Goal: Task Accomplishment & Management: Use online tool/utility

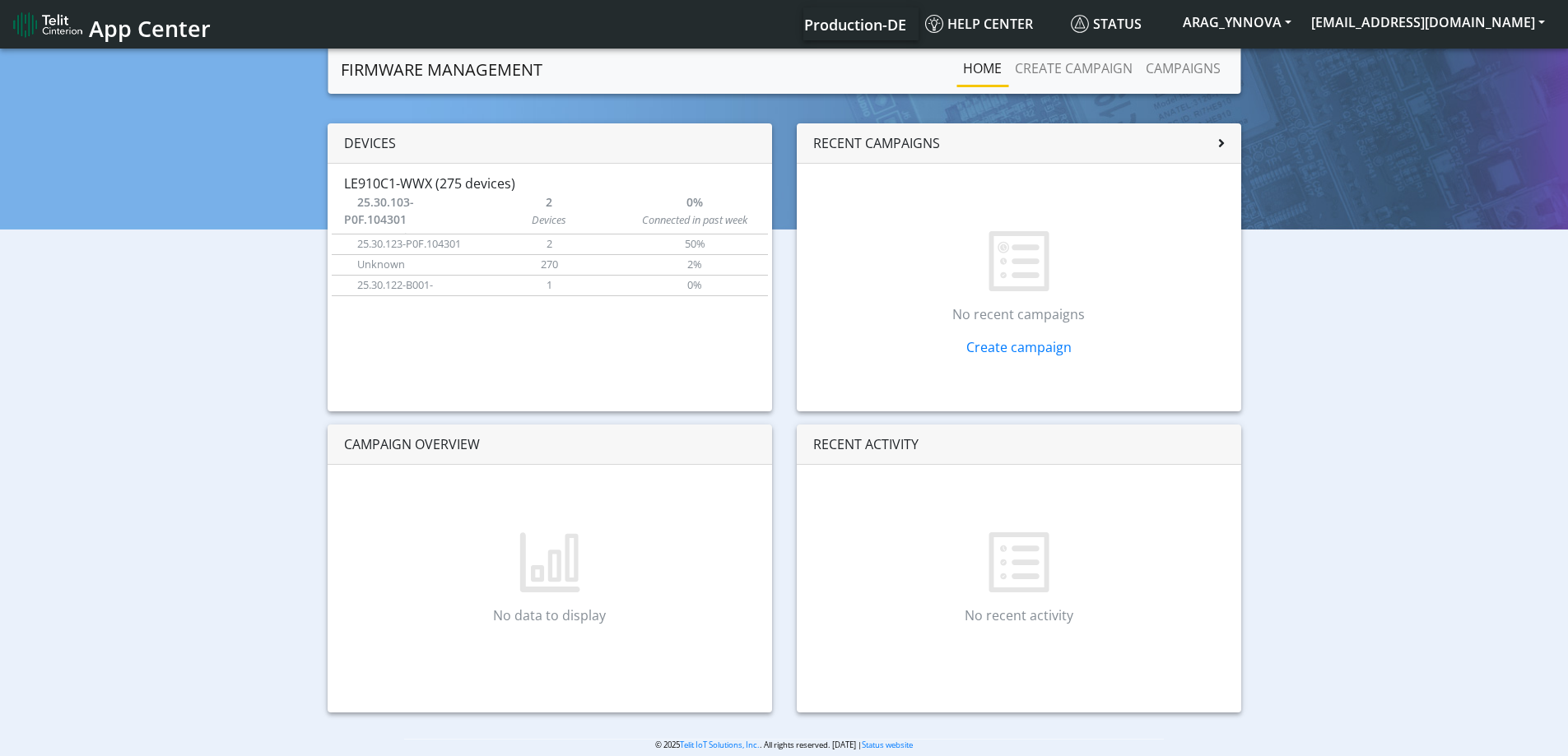
click at [394, 208] on span "25.30.103-P0F.104301" at bounding box center [379, 210] width 70 height 33
click at [1209, 23] on button "ARAG_YNNOVA" at bounding box center [1237, 22] width 129 height 29
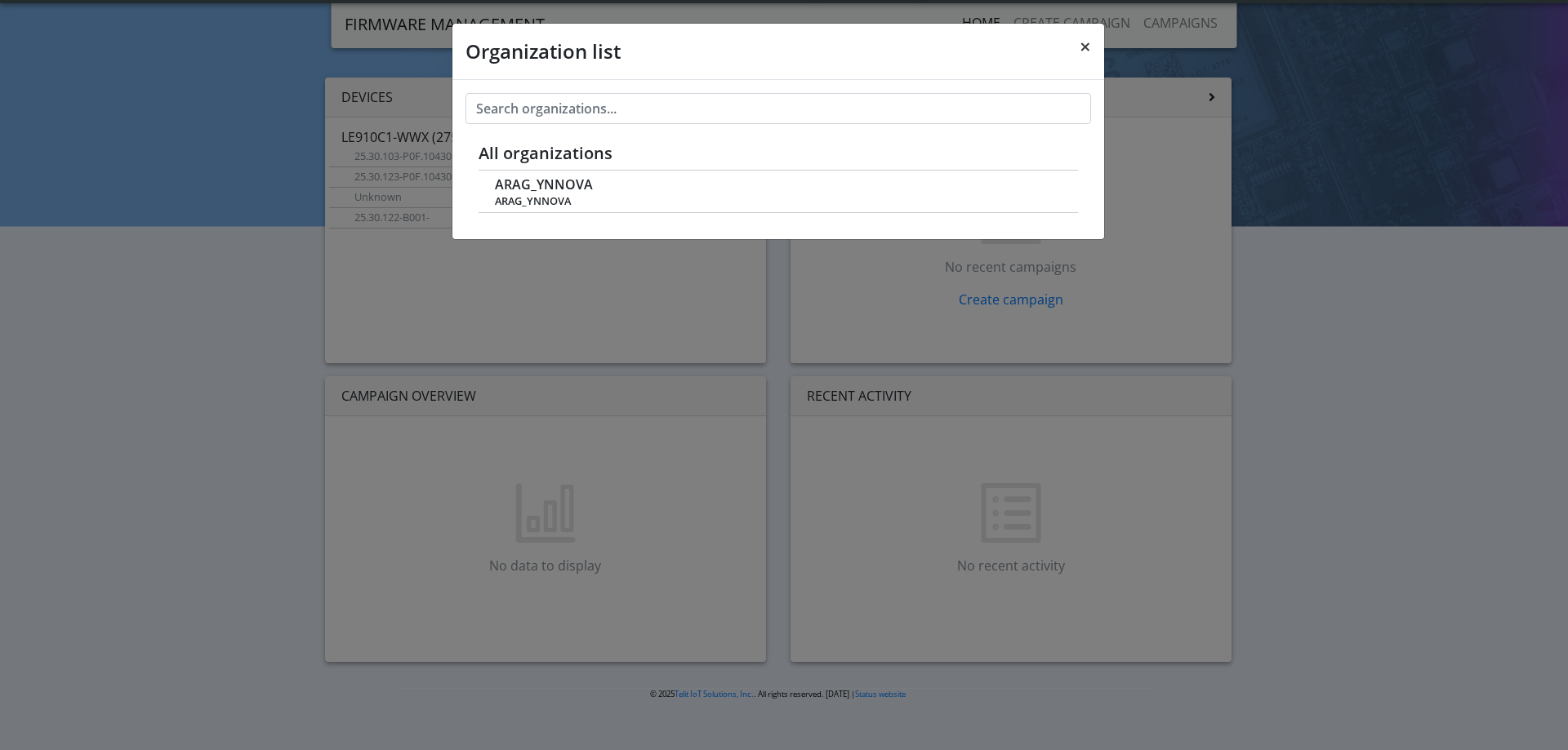
click at [1079, 51] on span "×" at bounding box center [1085, 46] width 12 height 27
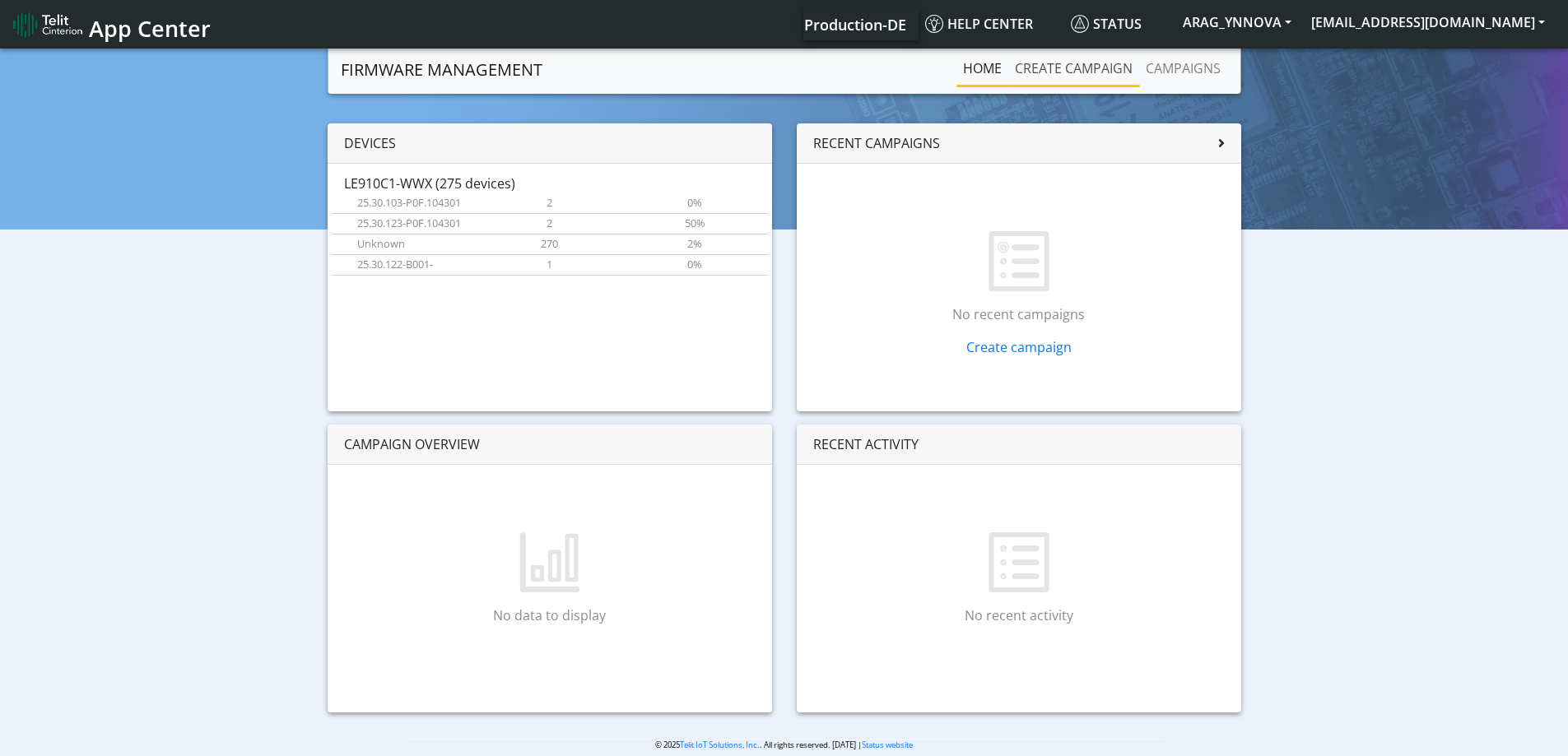
click at [1058, 69] on link "Create campaign" at bounding box center [1074, 68] width 131 height 33
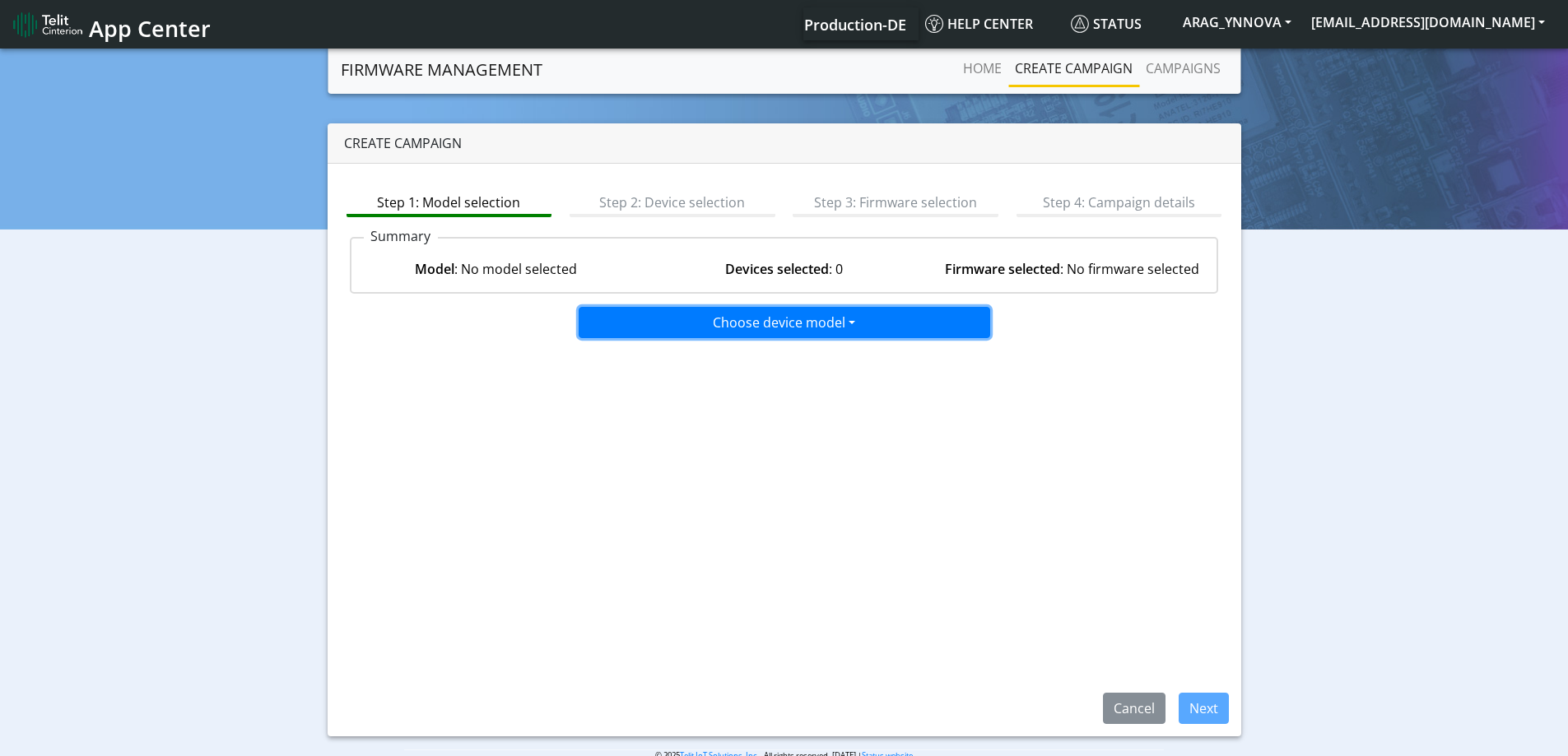
click at [676, 326] on button "Choose device model" at bounding box center [785, 322] width 412 height 31
click at [655, 383] on button "LE910C1-WWX" at bounding box center [786, 384] width 412 height 27
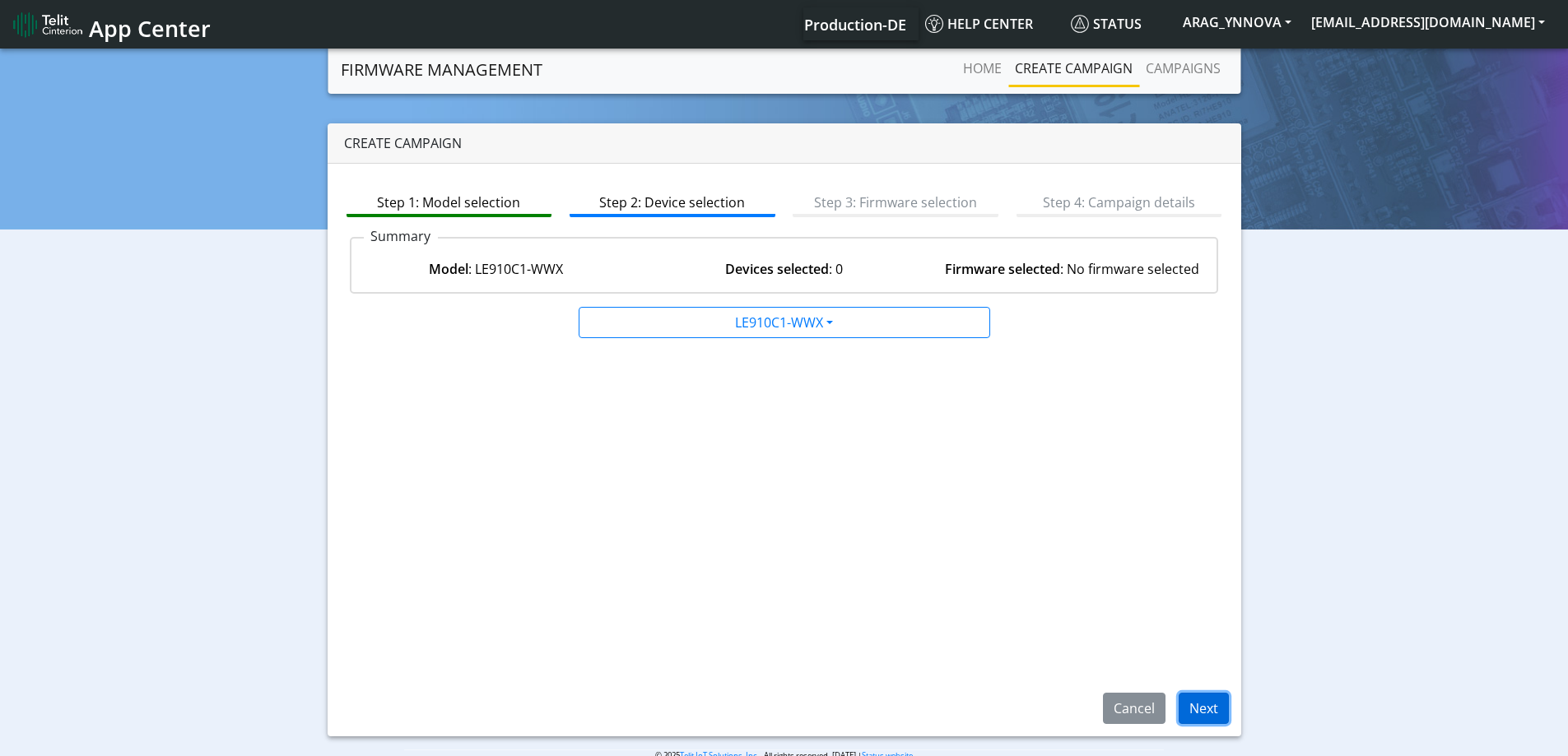
click at [1183, 708] on button "Next" at bounding box center [1204, 708] width 51 height 31
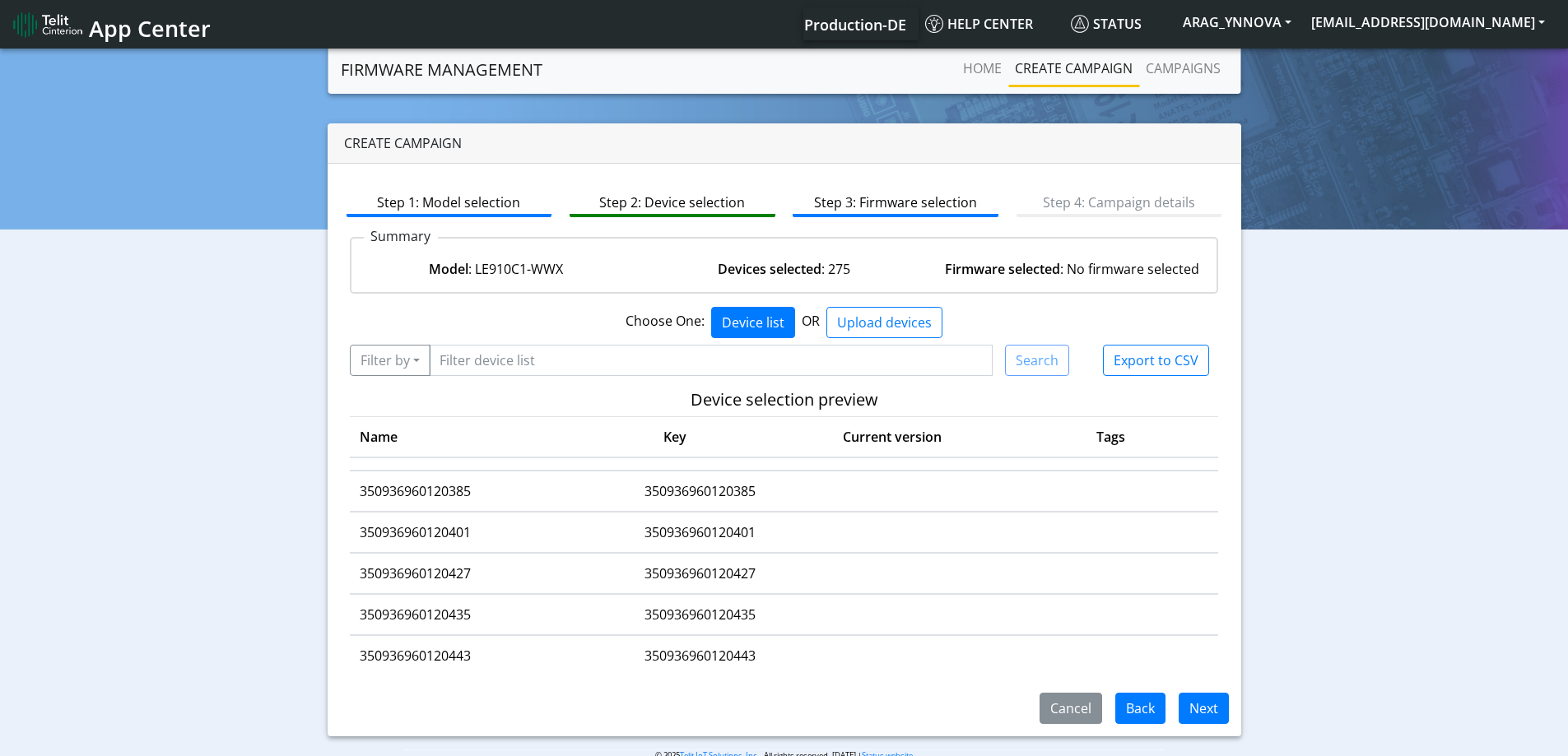
scroll to position [164, 0]
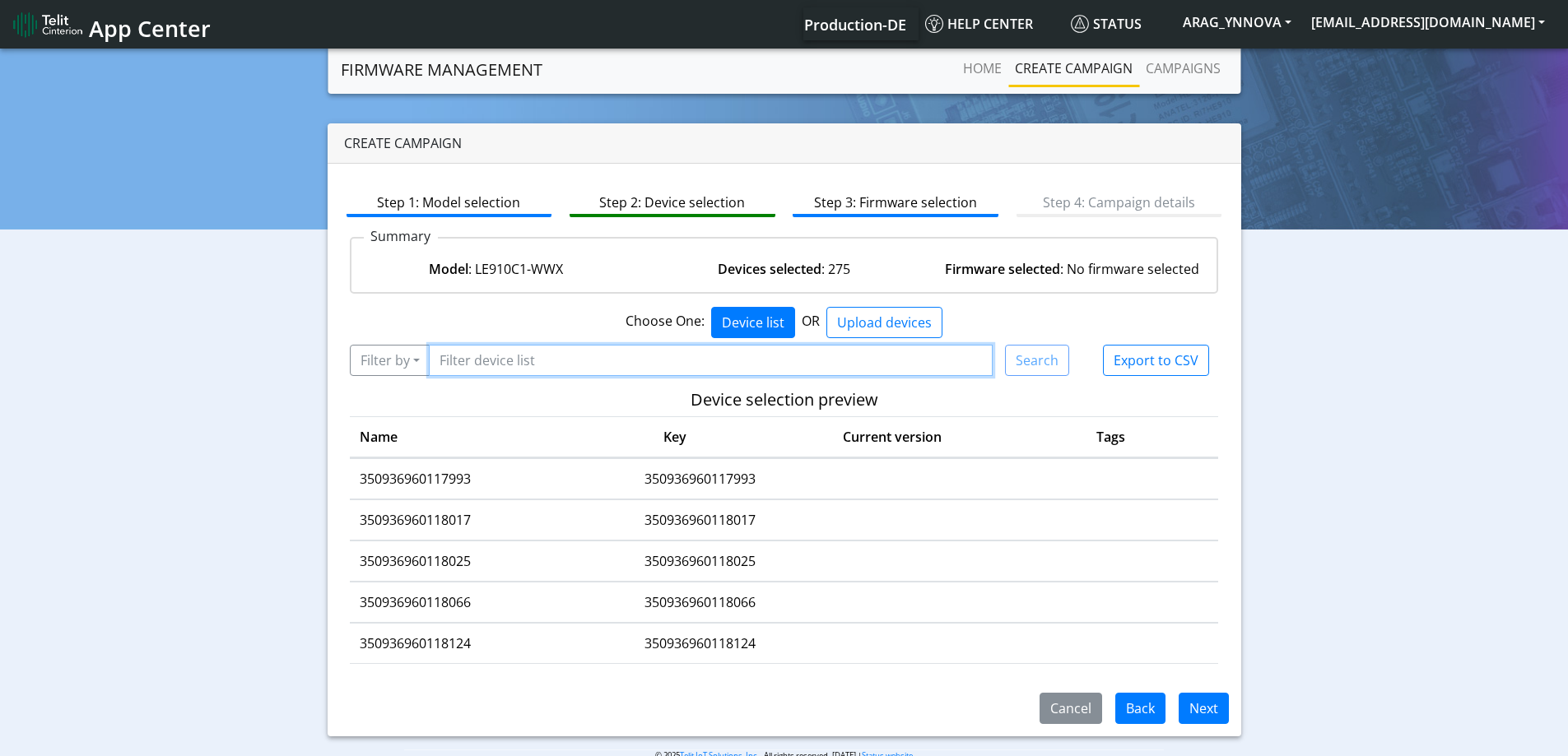
click at [544, 370] on input "Filter device list" at bounding box center [711, 360] width 564 height 31
type input "443"
drag, startPoint x: 465, startPoint y: 357, endPoint x: 414, endPoint y: 362, distance: 51.2
click at [414, 362] on div "Filter by Query Current firmware version 25.30.103-p0f.104301 25.30.123-p0f.104…" at bounding box center [710, 360] width 721 height 31
click at [411, 367] on button "Filter by" at bounding box center [391, 360] width 81 height 31
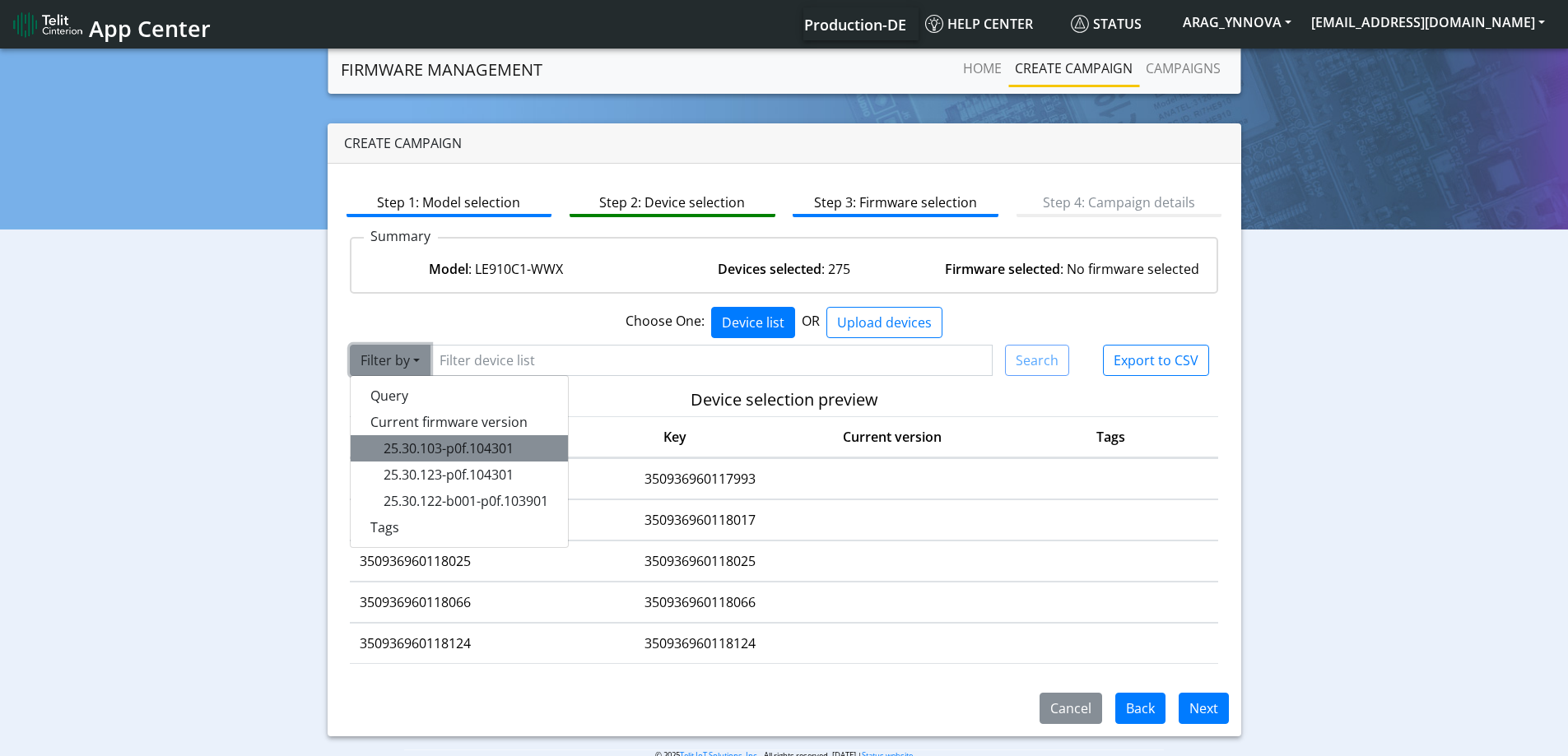
click at [454, 441] on span "25.30.103-p0f.104301" at bounding box center [449, 448] width 131 height 18
type input "25.30.103-p0f.104301"
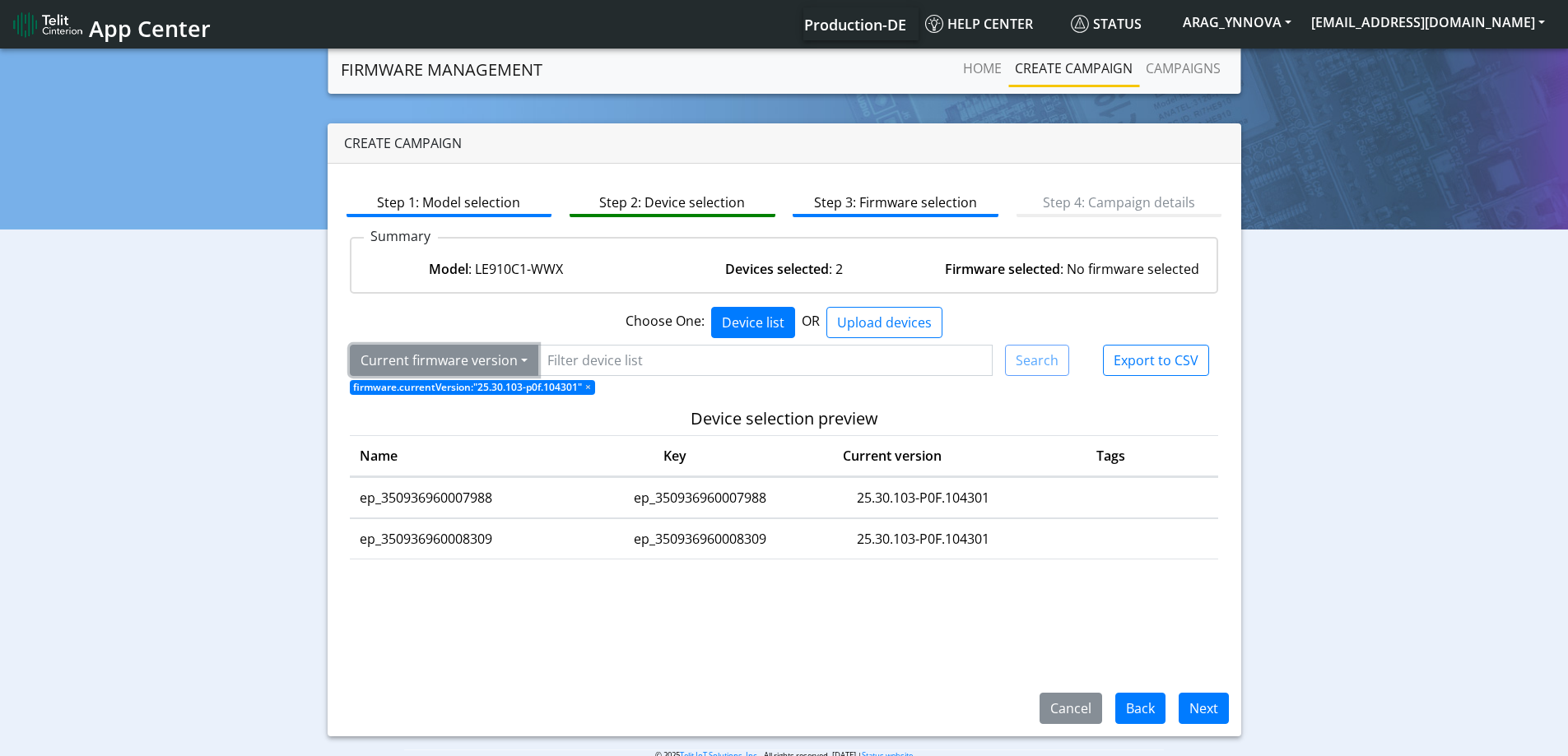
click at [491, 367] on button "Current firmware version" at bounding box center [444, 360] width 188 height 31
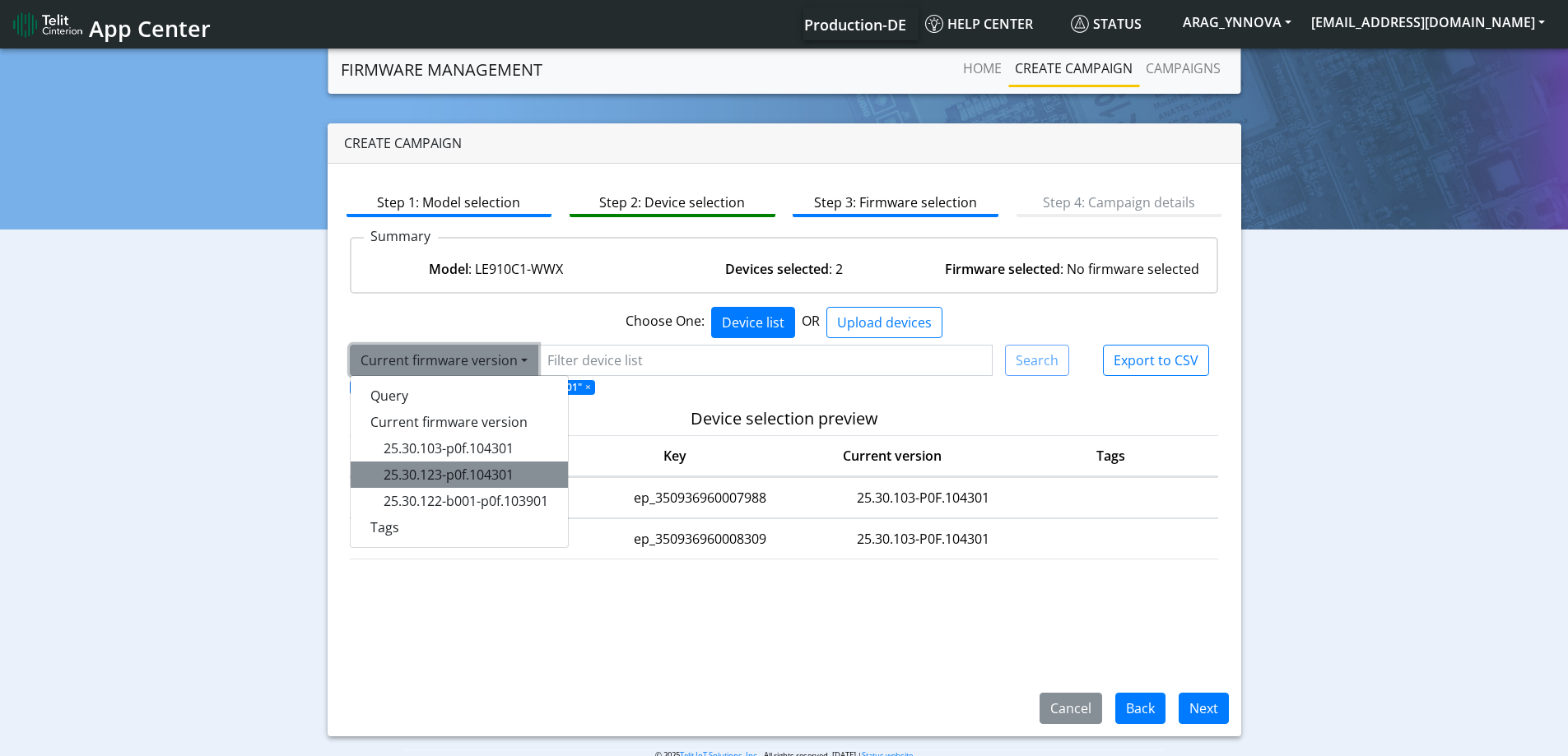
click at [452, 477] on span "25.30.123-p0f.104301" at bounding box center [449, 475] width 131 height 18
type input "25.30.123-p0f.104301"
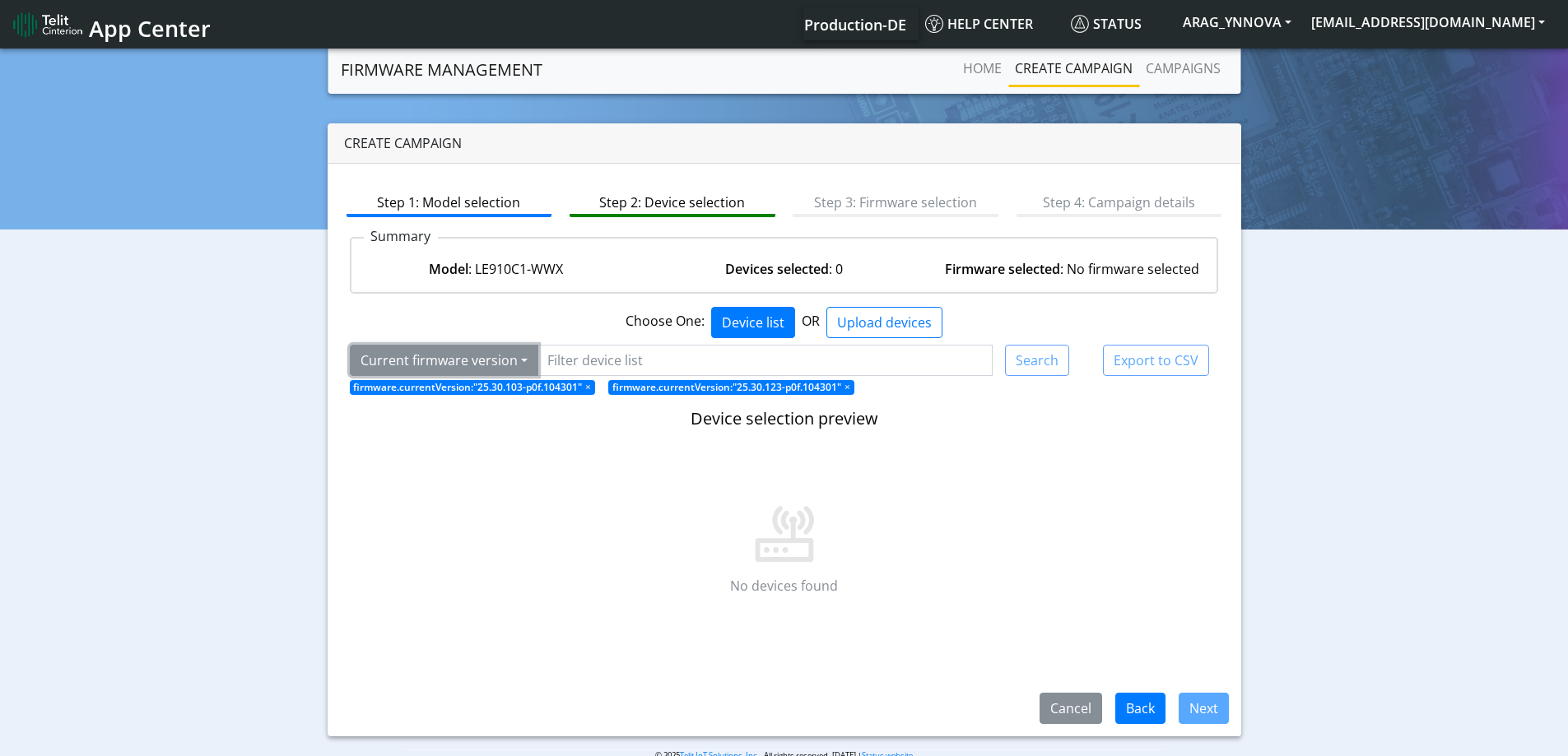
click at [492, 364] on button "Current firmware version" at bounding box center [444, 360] width 188 height 31
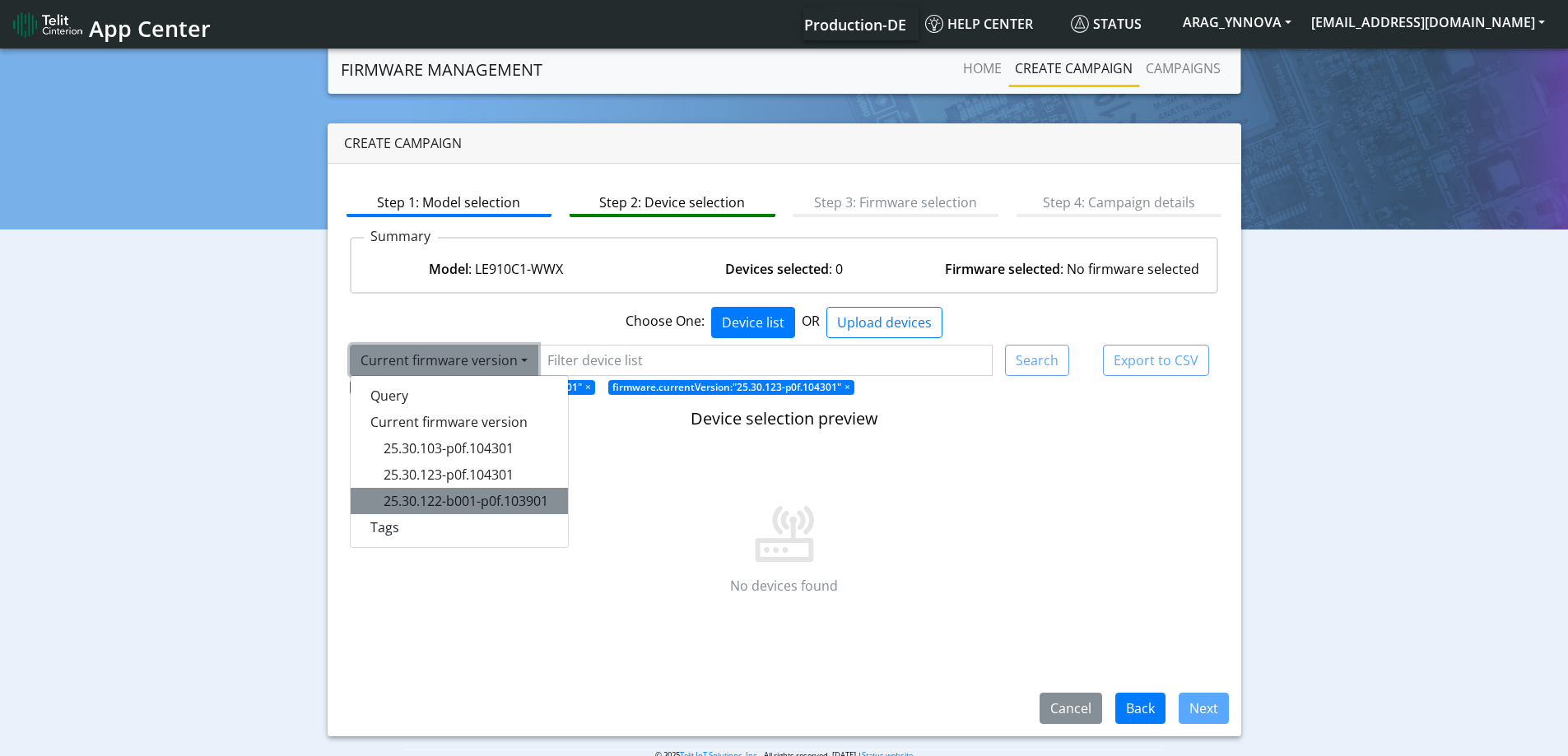
click at [442, 500] on span "25.30.122-b001-p0f.103901" at bounding box center [465, 502] width 165 height 18
type input "25.30.122-b001-p0f.103901"
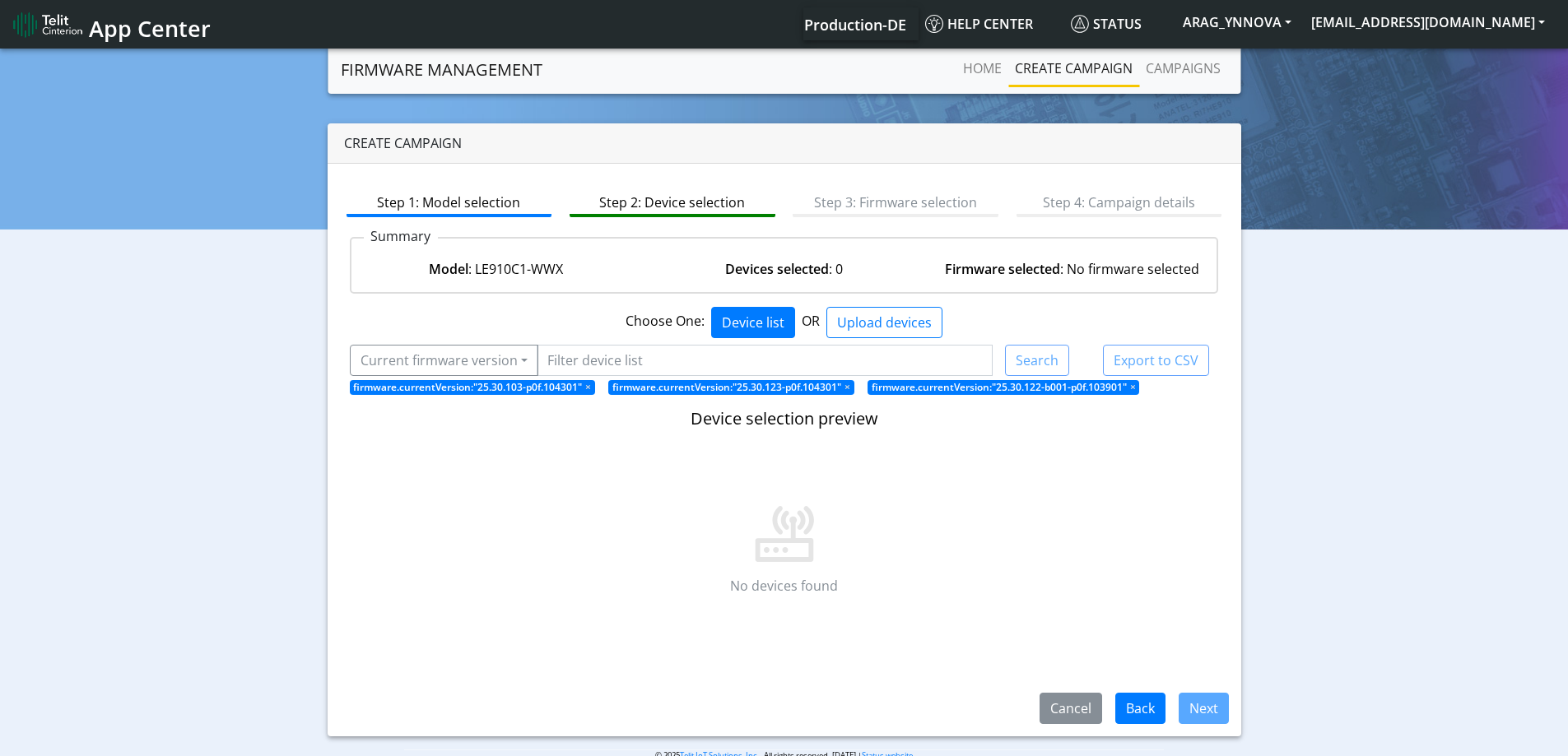
click at [467, 380] on span "firmware.currentVersion:"25.30.103-p0f.104301" ×" at bounding box center [473, 388] width 246 height 15
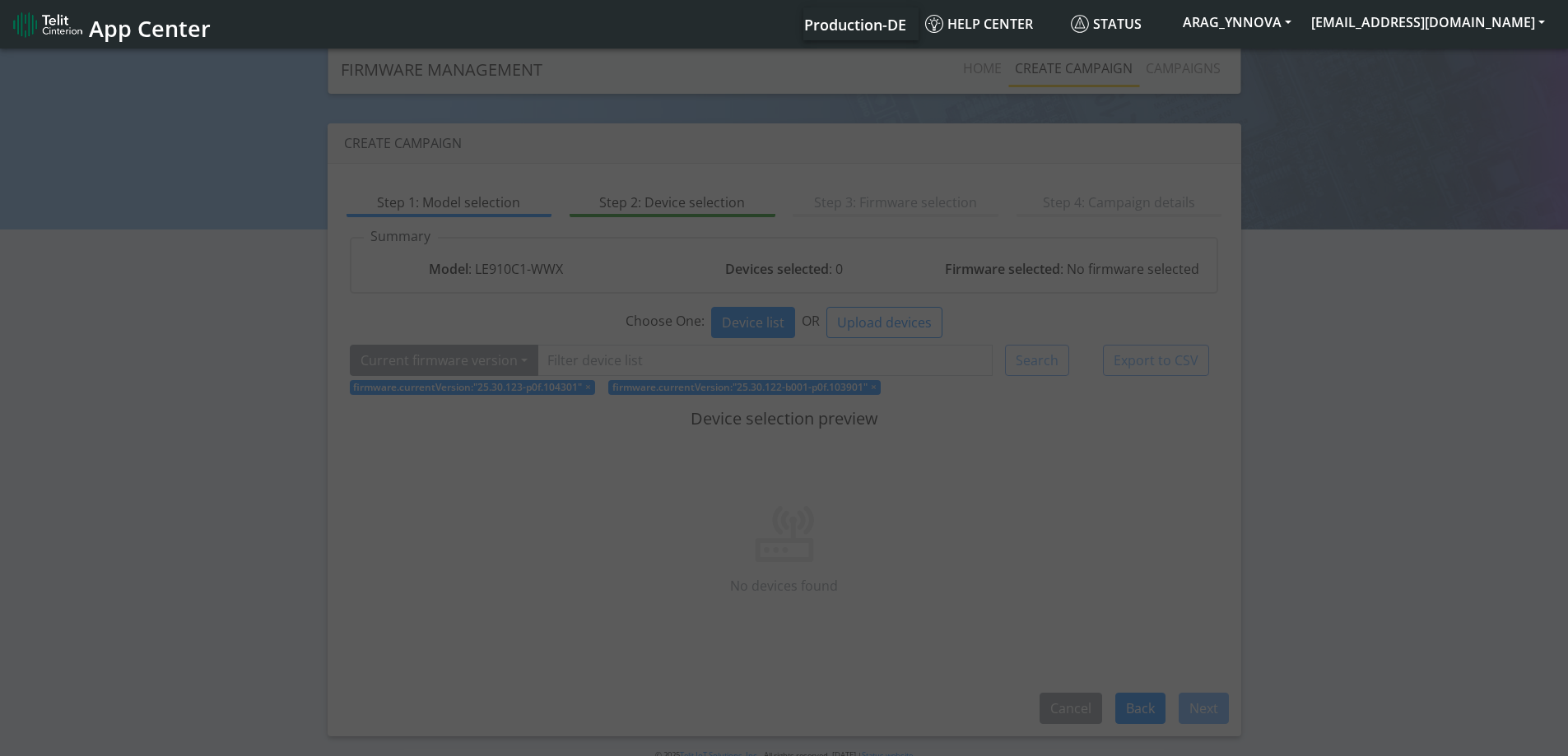
drag, startPoint x: 467, startPoint y: 380, endPoint x: 463, endPoint y: 367, distance: 13.6
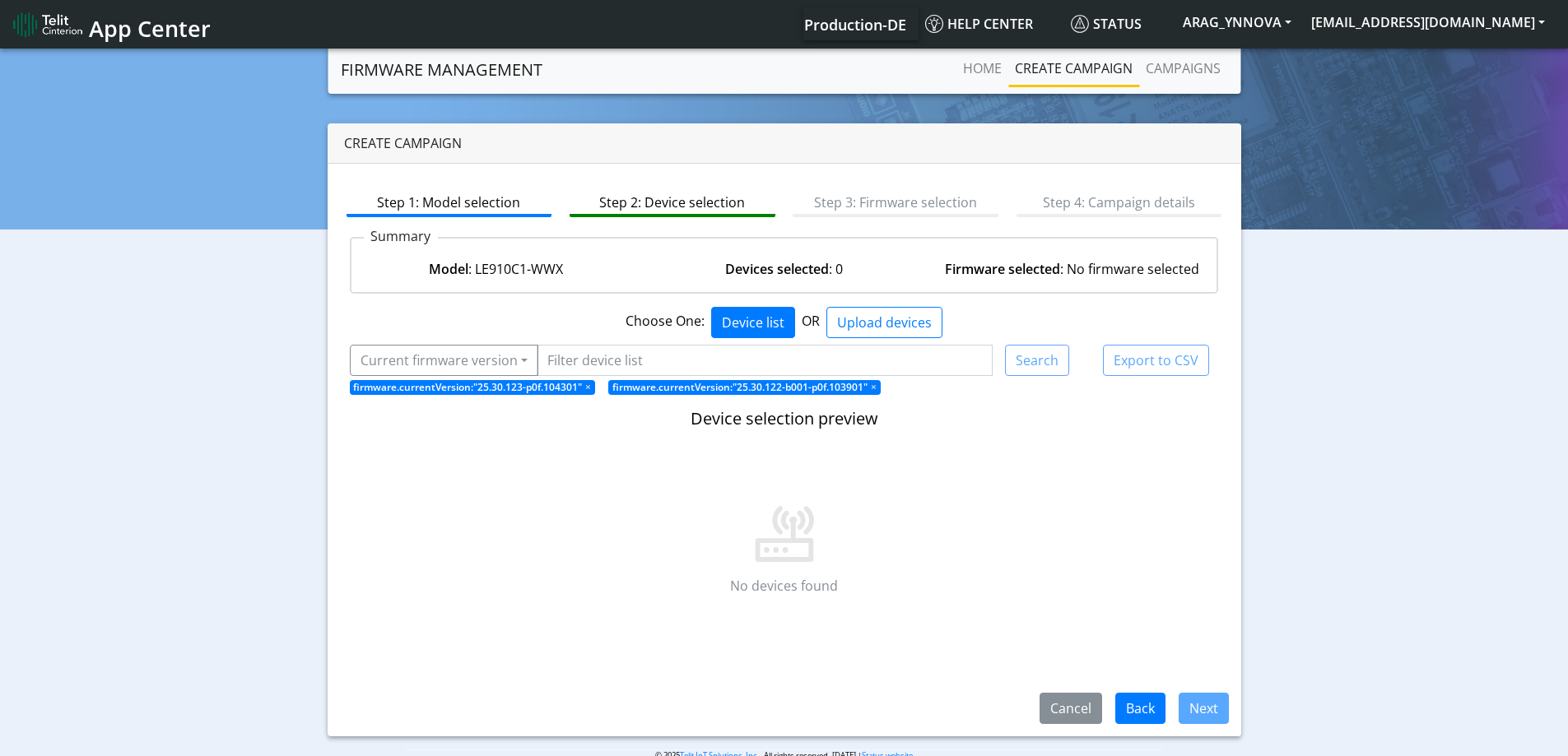
click at [454, 381] on span "firmware.currentVersion:"25.30.123-p0f.104301" ×" at bounding box center [473, 388] width 246 height 15
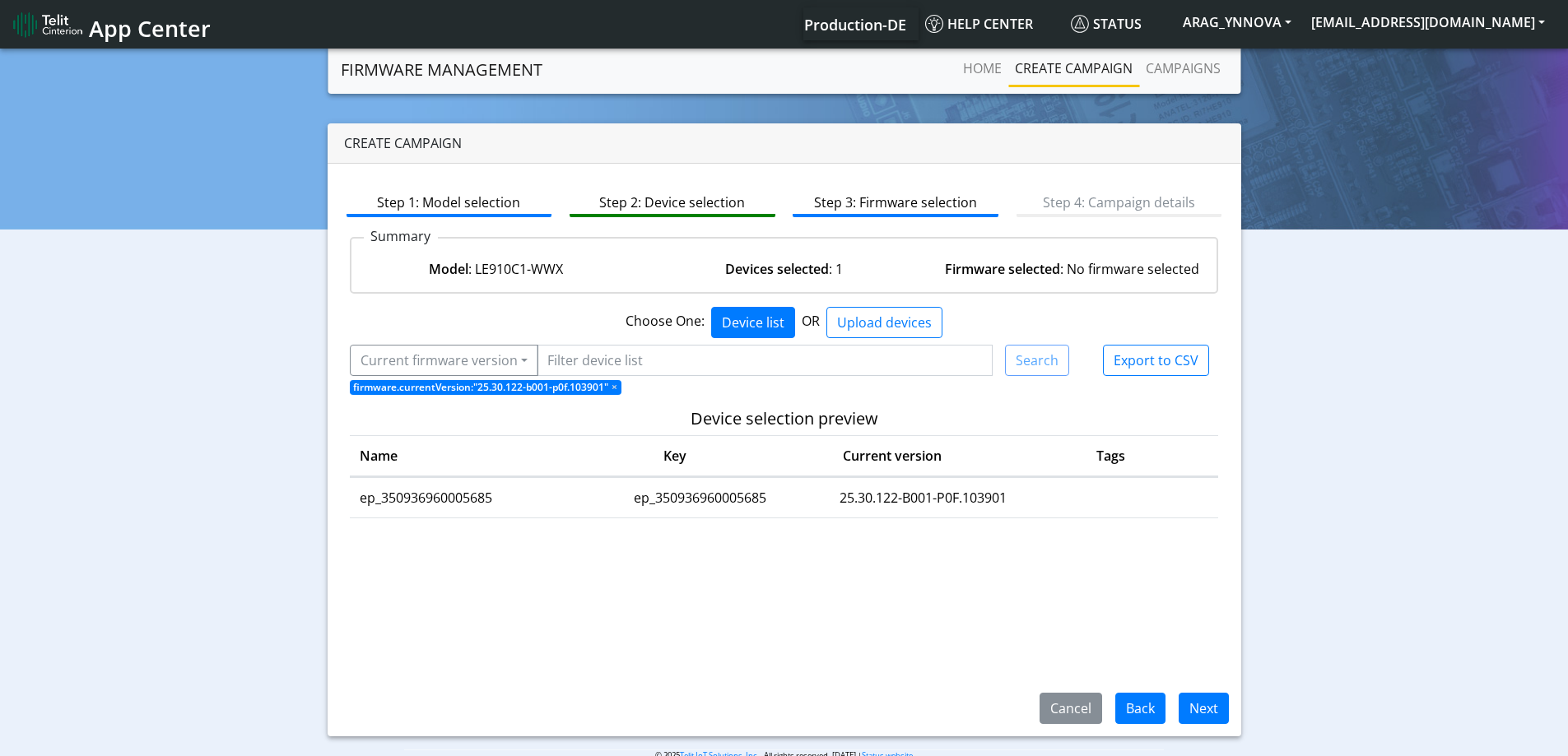
click at [613, 387] on span "×" at bounding box center [615, 387] width 6 height 14
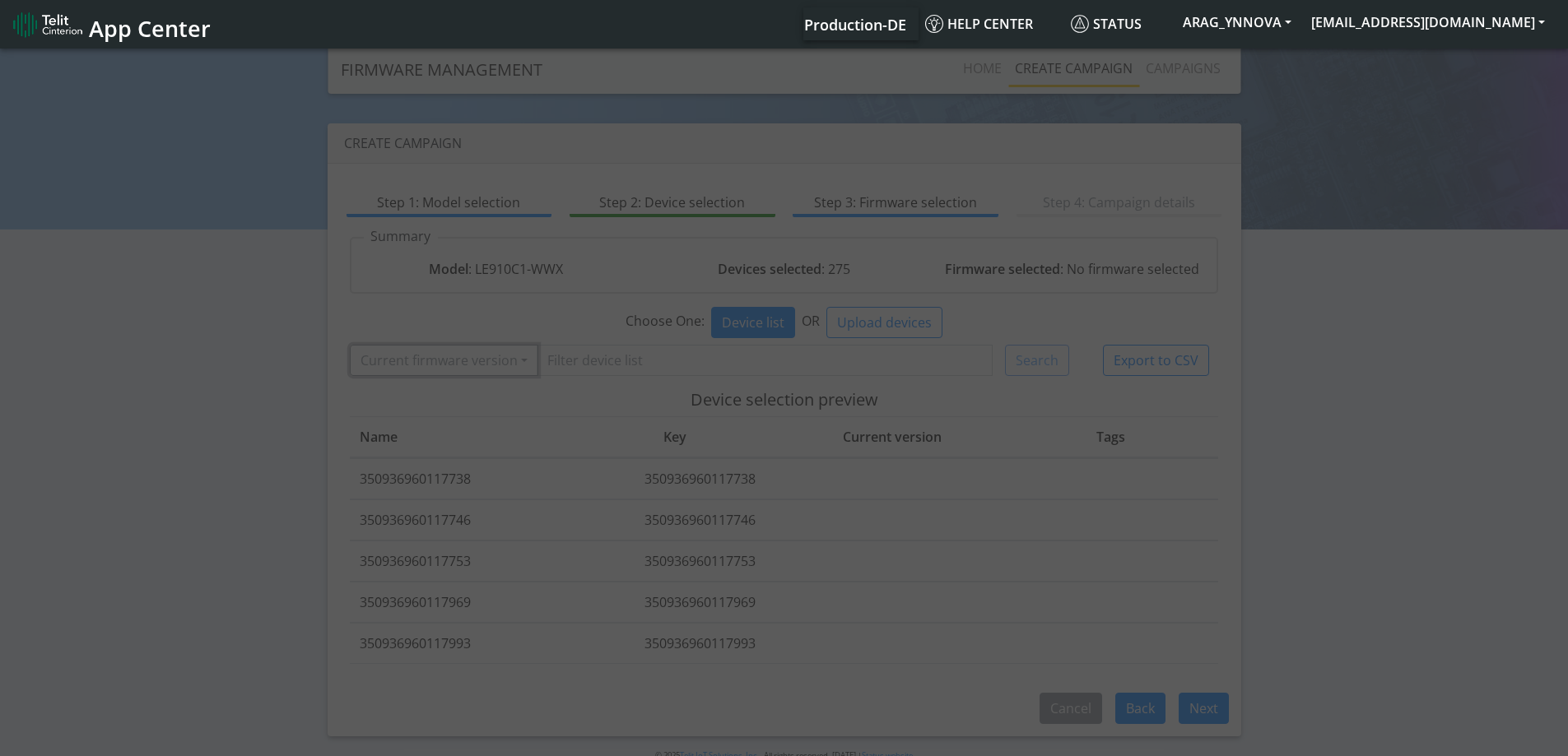
click at [489, 351] on button "Current firmware version" at bounding box center [444, 360] width 188 height 31
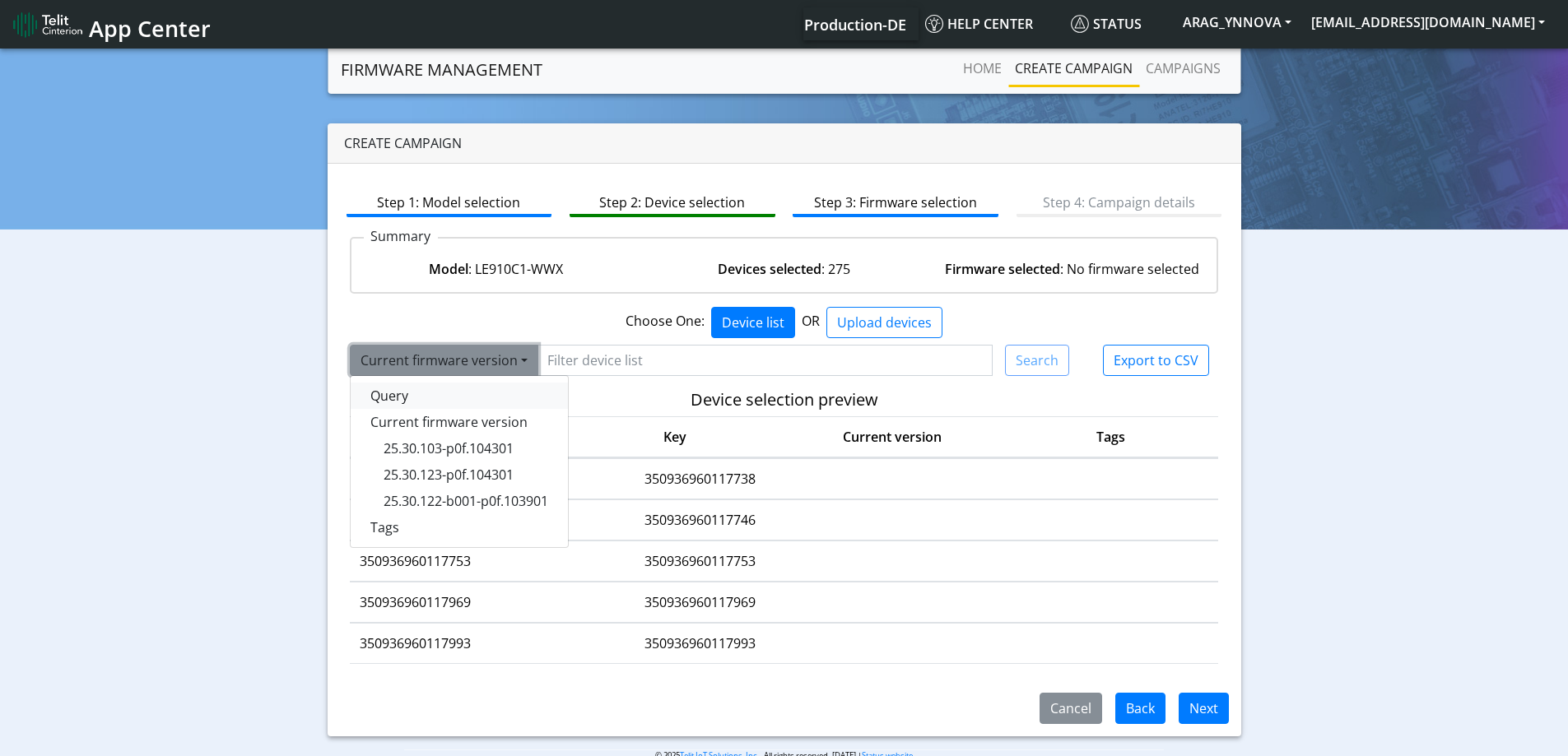
click at [458, 407] on button "Query" at bounding box center [460, 396] width 217 height 27
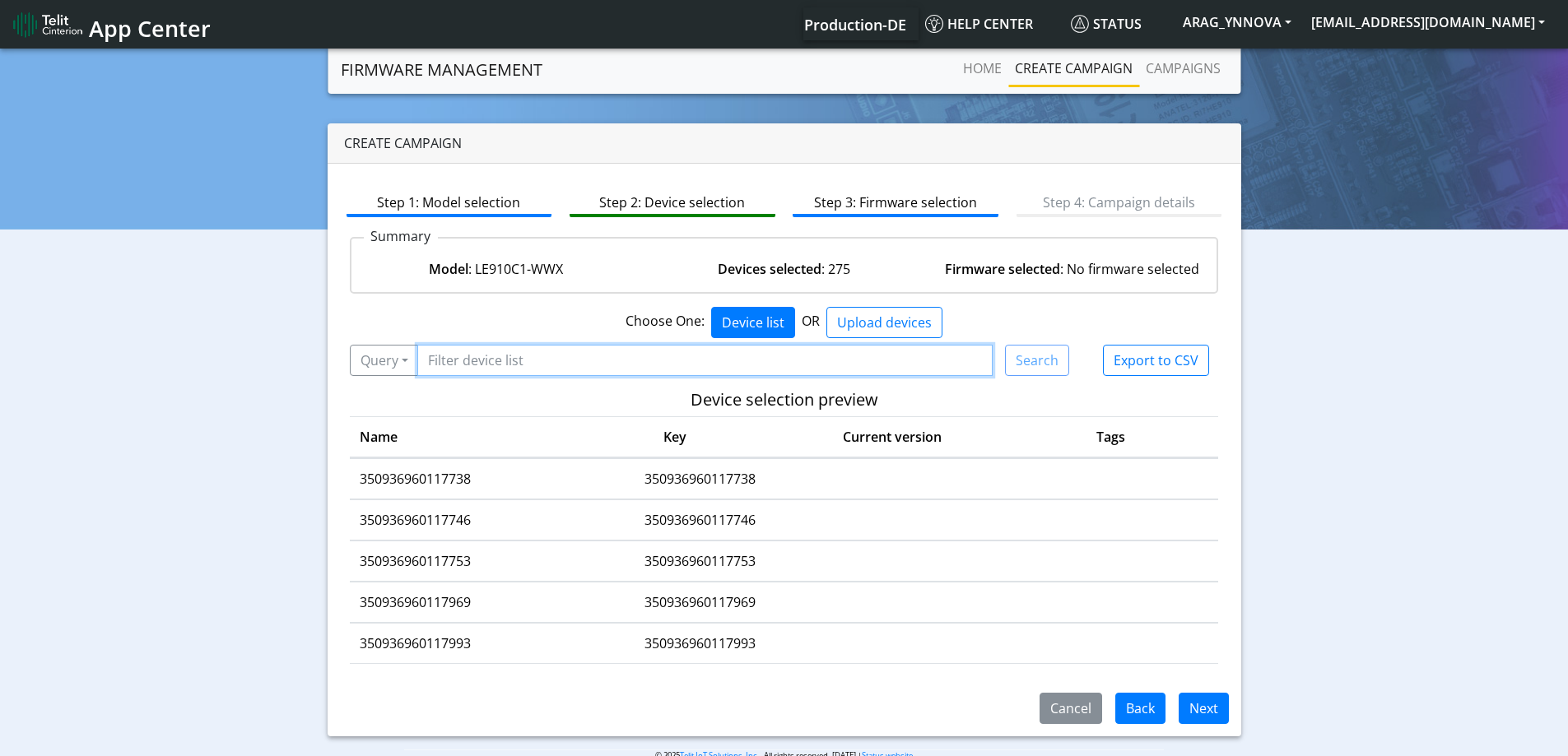
click at [466, 364] on input "Filter device list" at bounding box center [705, 360] width 576 height 31
paste input "350936960163443"
type input "350936960163443"
click at [1016, 359] on button "Search" at bounding box center [1038, 360] width 64 height 31
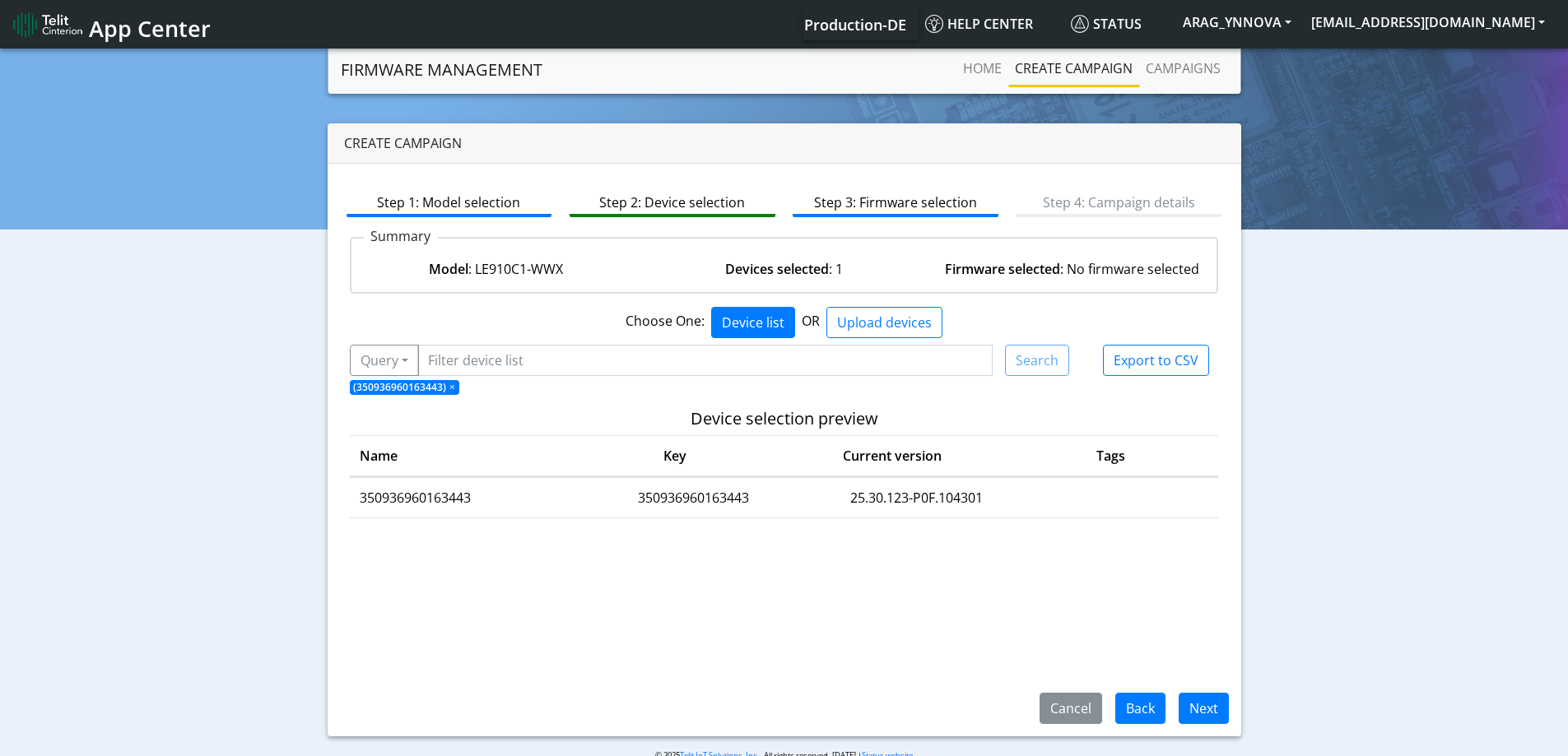
click at [444, 502] on td "350936960163443" at bounding box center [465, 498] width 230 height 40
click at [929, 501] on td "25.30.123-P0F.104301" at bounding box center [917, 498] width 217 height 40
click at [1198, 715] on button "Next" at bounding box center [1204, 708] width 51 height 31
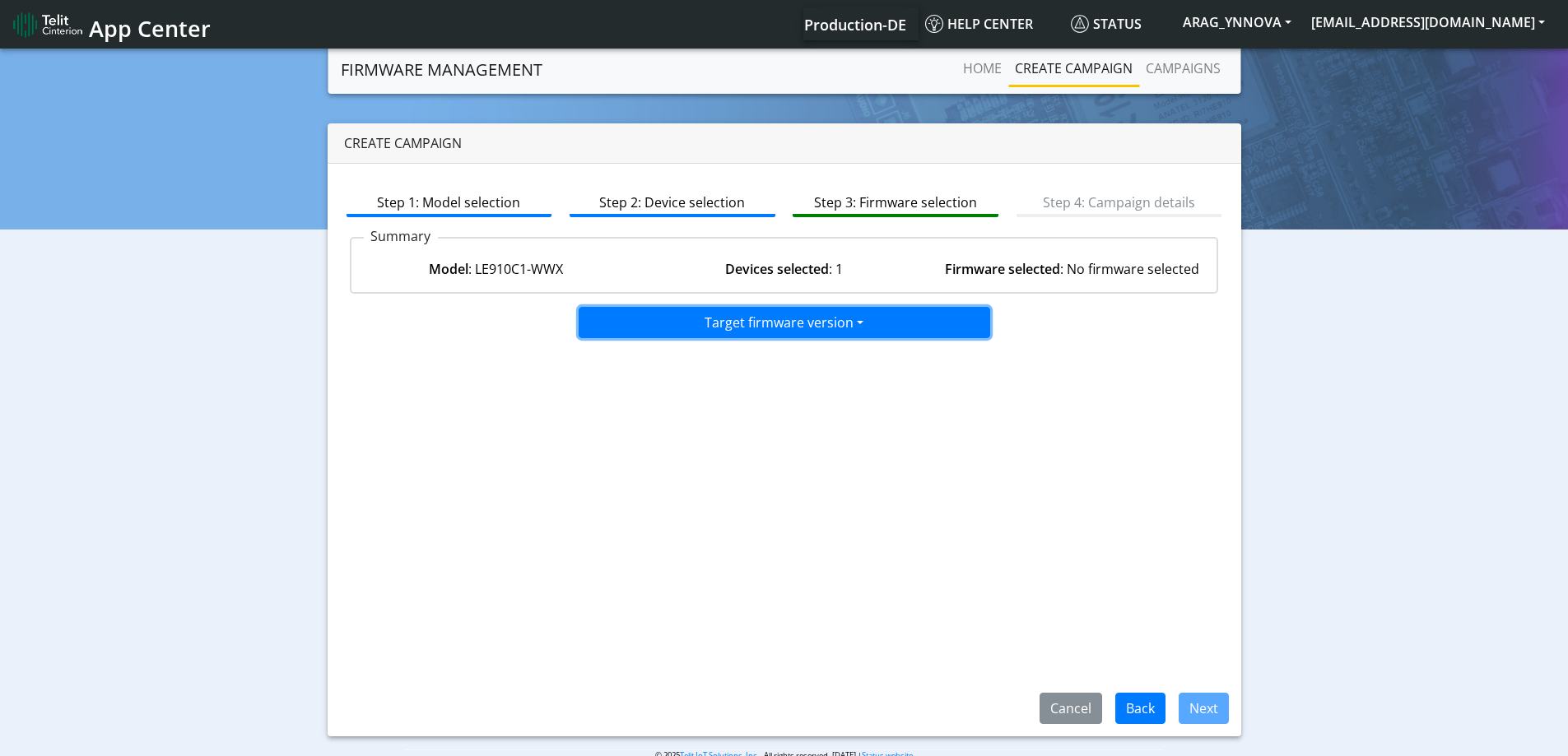
click at [847, 331] on button "Target firmware version" at bounding box center [785, 322] width 412 height 31
click at [733, 482] on div "Step 1: Model selection Step 2: Device selection Step 3: Firmware selection Ste…" at bounding box center [785, 449] width 914 height 572
click at [768, 330] on button "Target firmware version" at bounding box center [785, 322] width 412 height 31
click at [759, 369] on button "25.30.103-P0F.104301" at bounding box center [786, 357] width 412 height 27
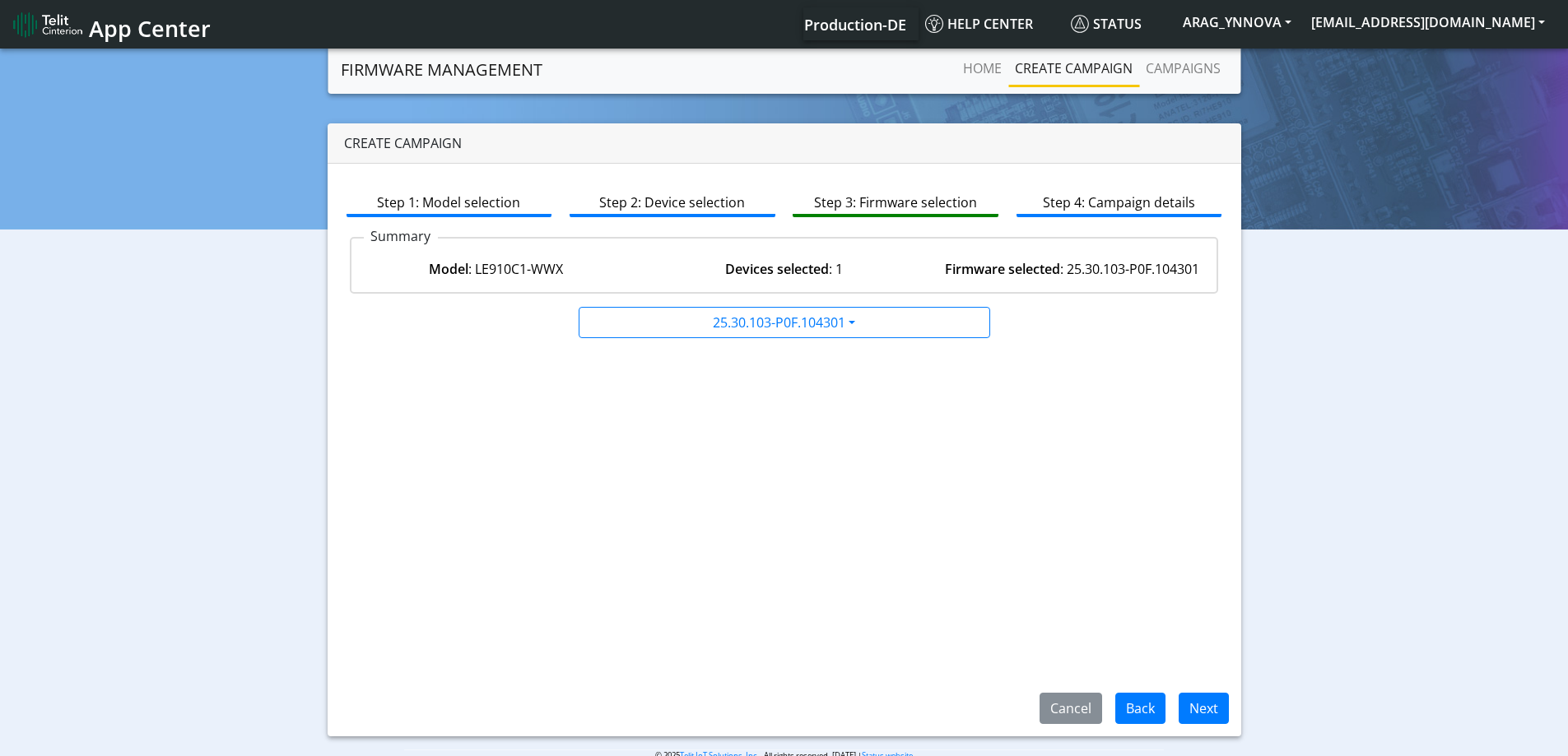
click at [1153, 692] on div "Step 1: Model selection Step 2: Device selection Step 3: Firmware selection Ste…" at bounding box center [785, 449] width 914 height 572
click at [1144, 708] on button "Back" at bounding box center [1141, 708] width 51 height 31
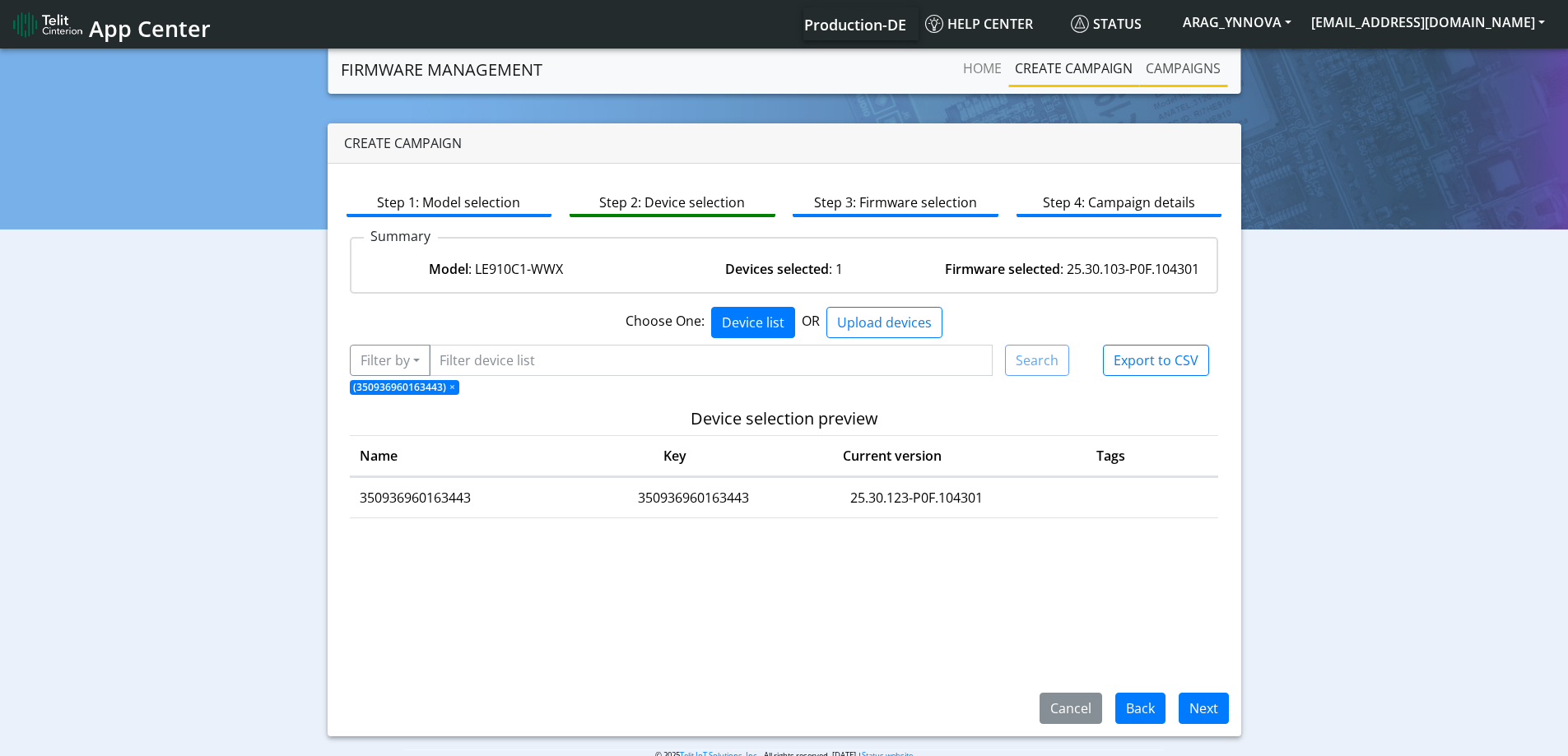
click at [1197, 65] on link "Campaigns" at bounding box center [1184, 68] width 88 height 33
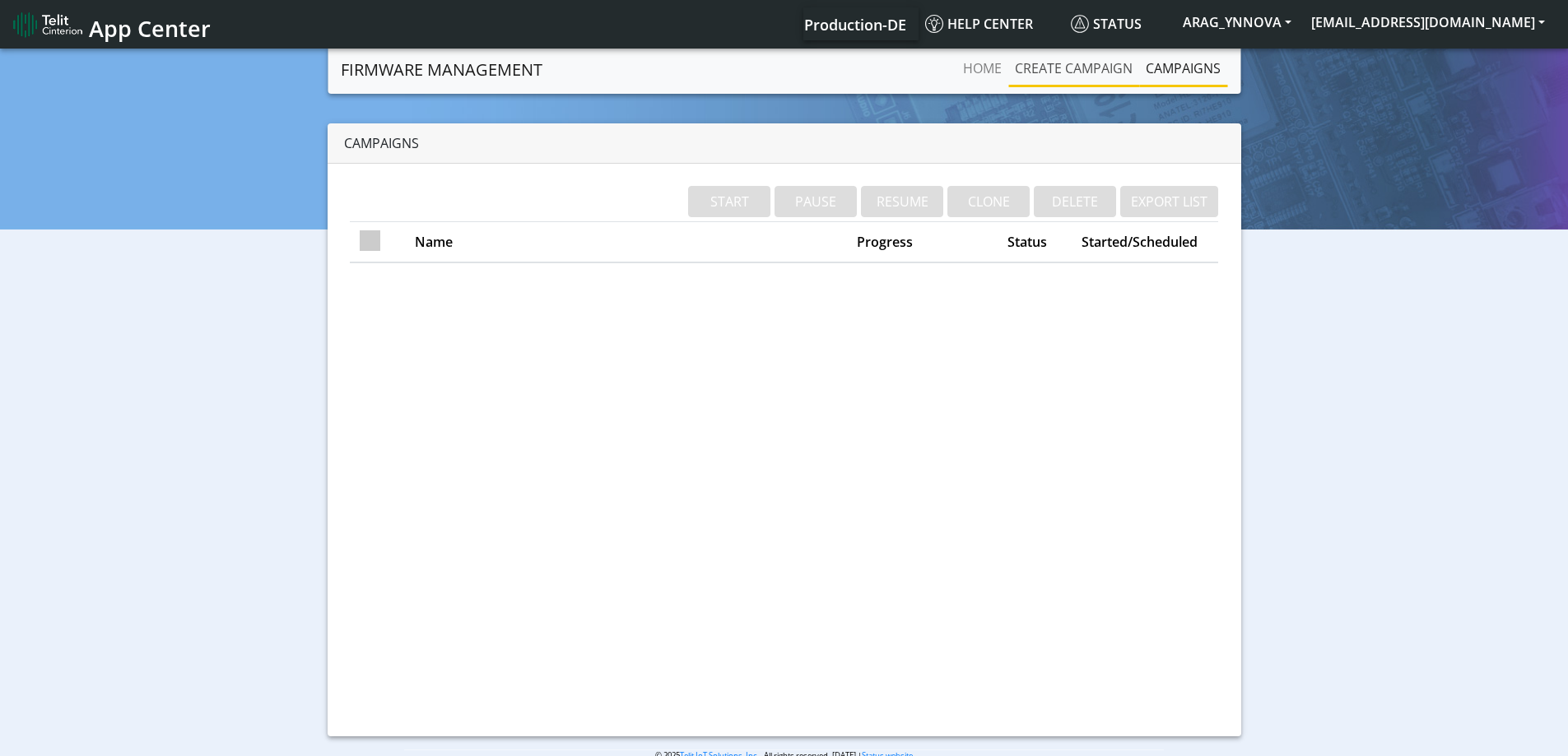
click at [1110, 76] on link "Create campaign" at bounding box center [1074, 68] width 131 height 33
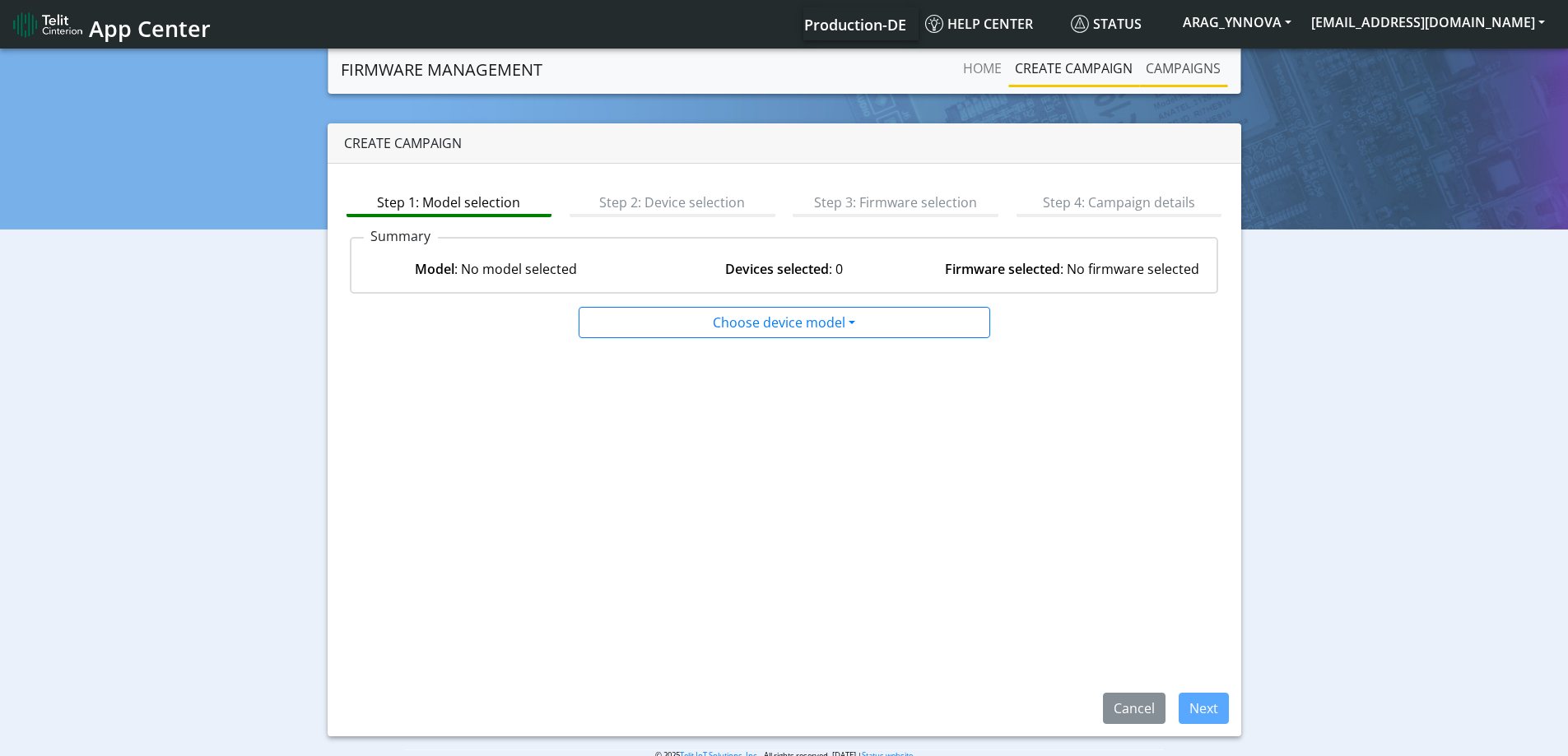
click at [1176, 65] on link "Campaigns" at bounding box center [1184, 68] width 88 height 33
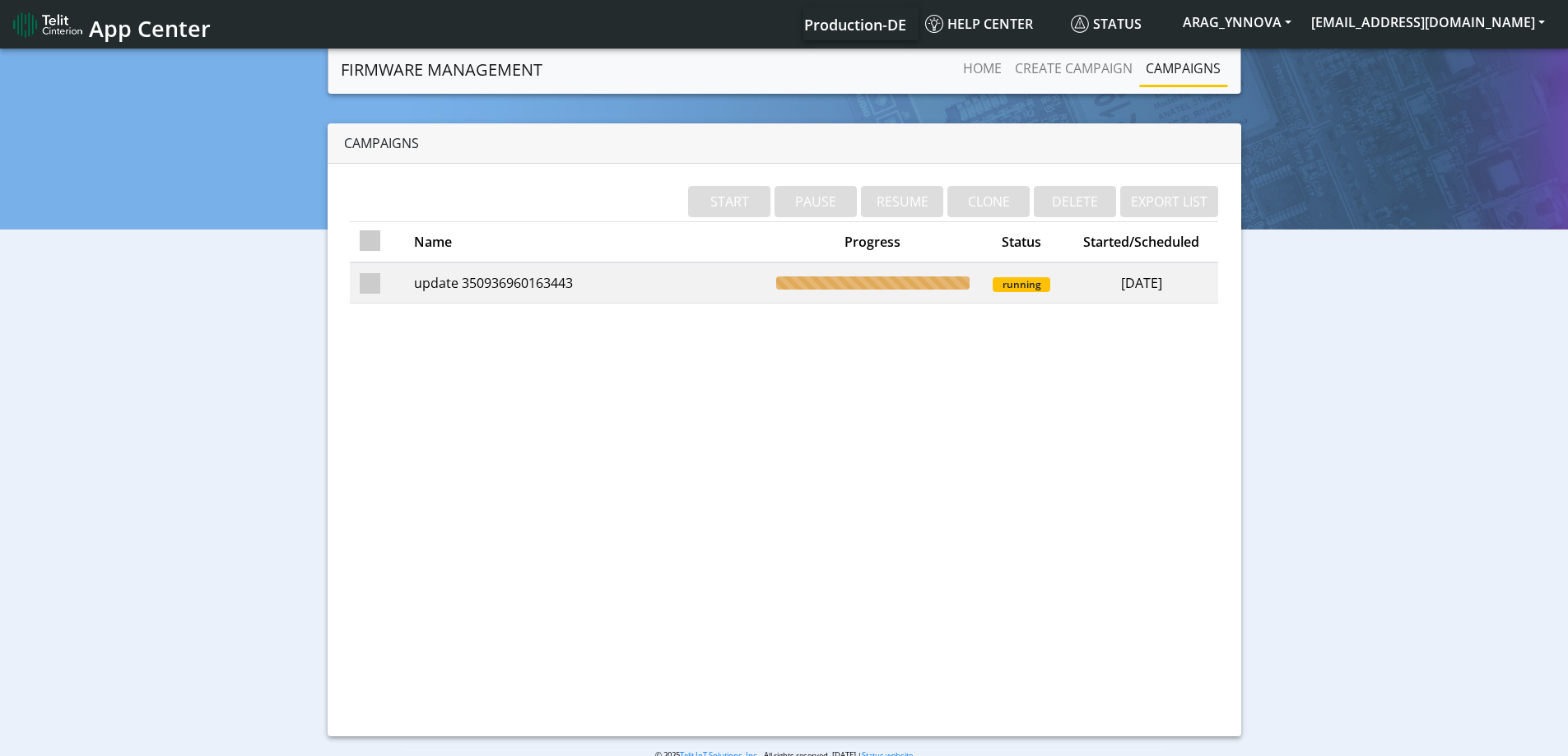
click at [574, 289] on td "update 350936960163443" at bounding box center [585, 283] width 362 height 41
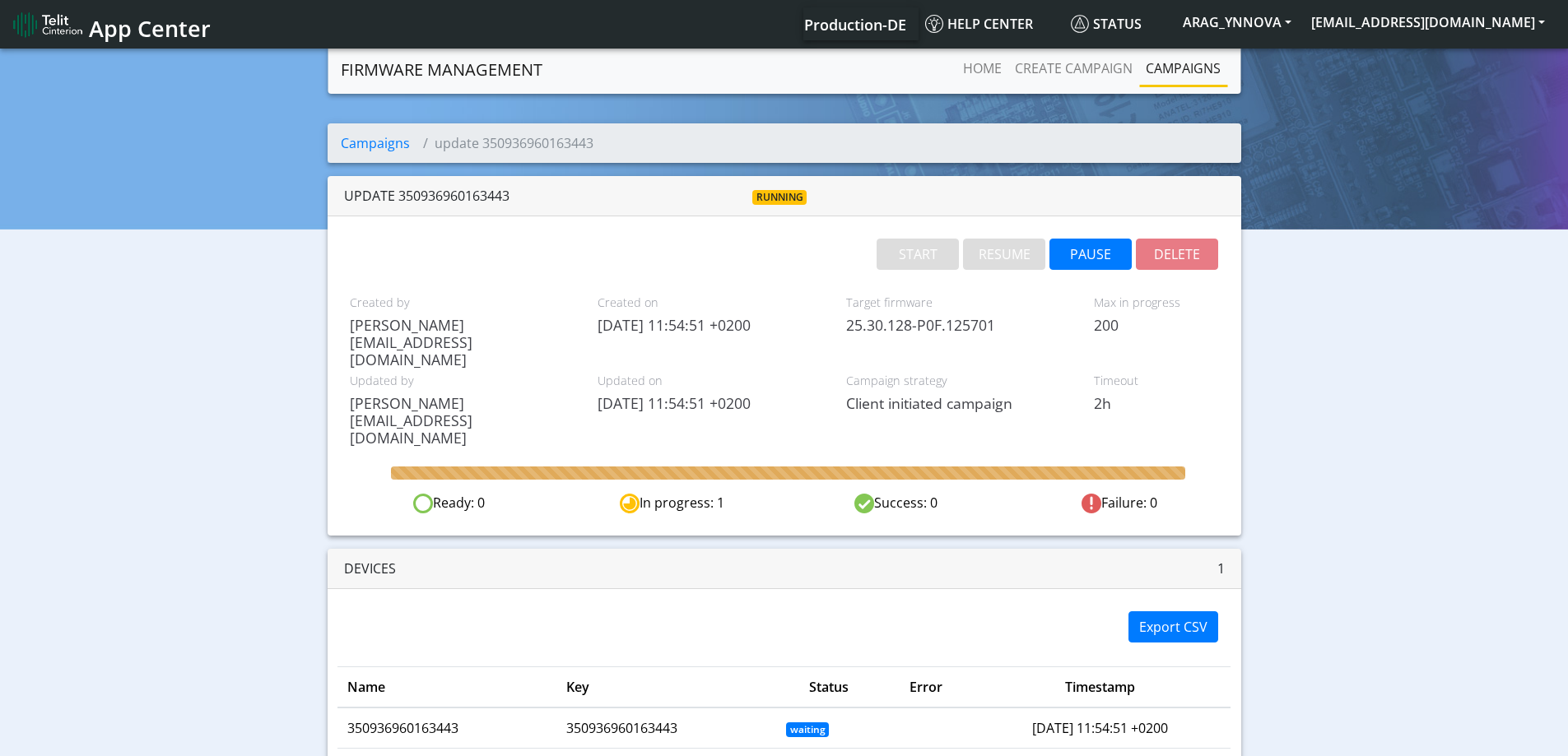
click at [470, 372] on span "Updated by" at bounding box center [462, 381] width 224 height 18
click at [409, 201] on div "update 350936960163443" at bounding box center [489, 195] width 290 height 19
click at [385, 143] on link "Campaigns" at bounding box center [375, 143] width 69 height 18
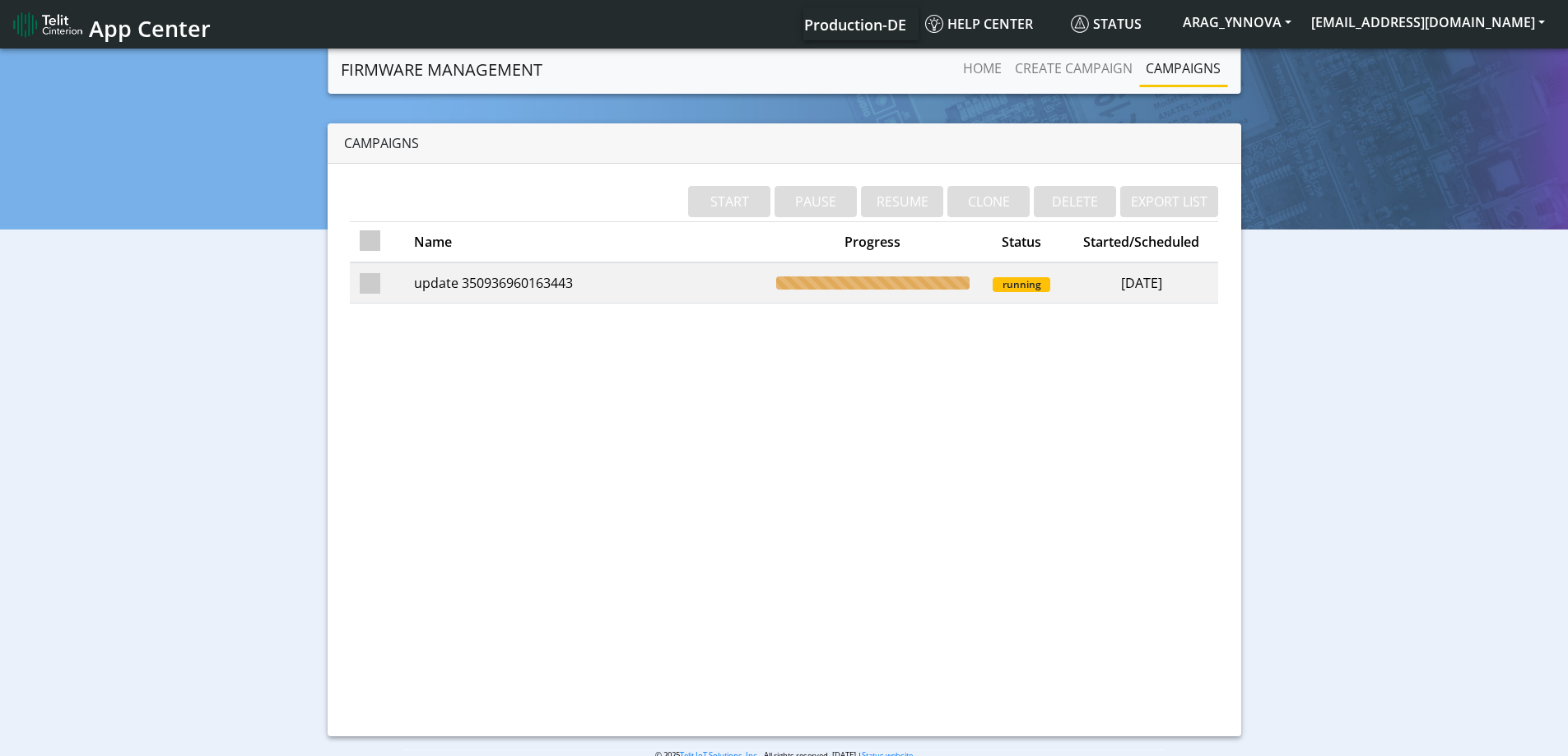
click at [524, 293] on td "update 350936960163443" at bounding box center [585, 283] width 362 height 41
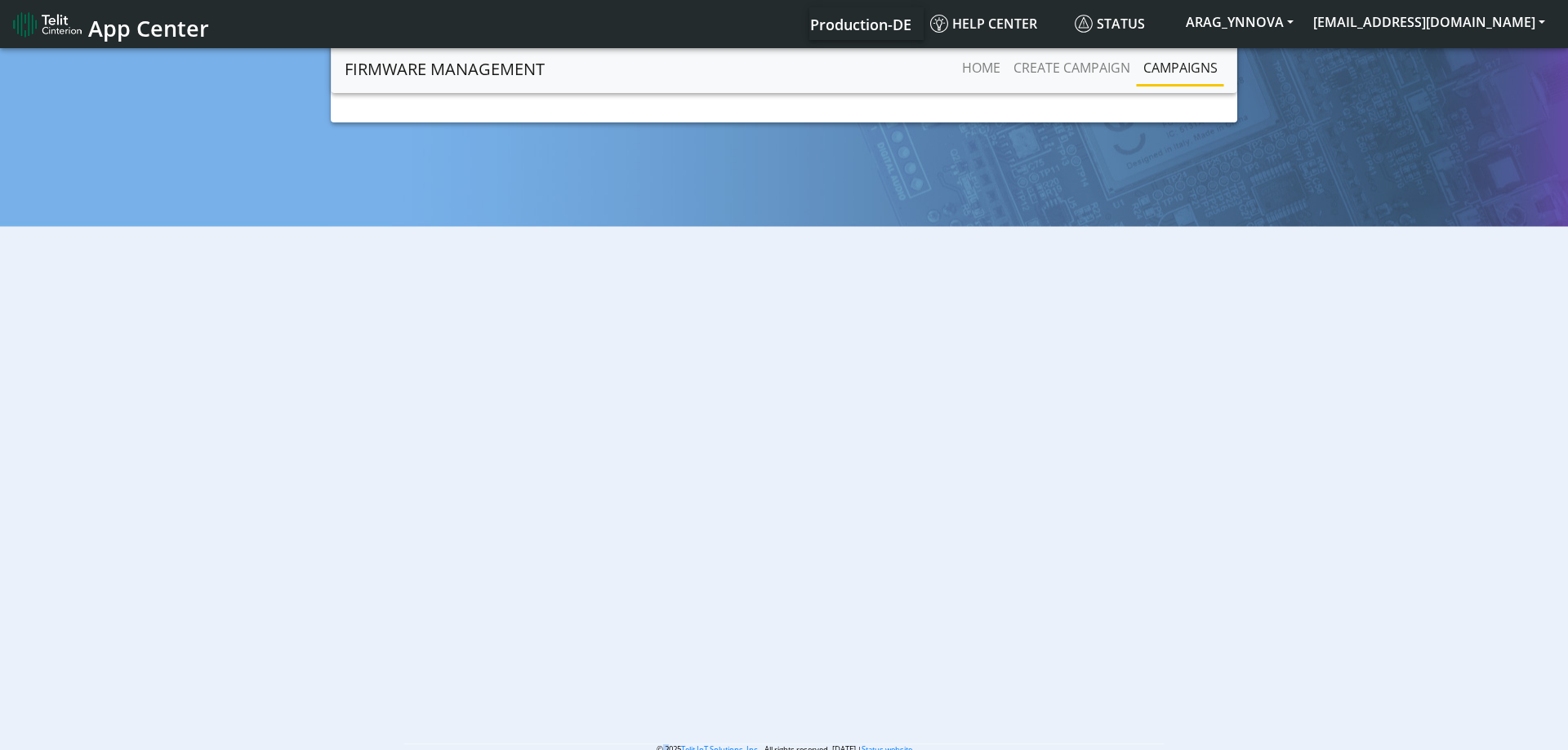
click at [520, 291] on html "App Center Production-DE Help center Status ARAG_YNNOVA raffaele.parrozzani@ynn…" at bounding box center [784, 375] width 1568 height 750
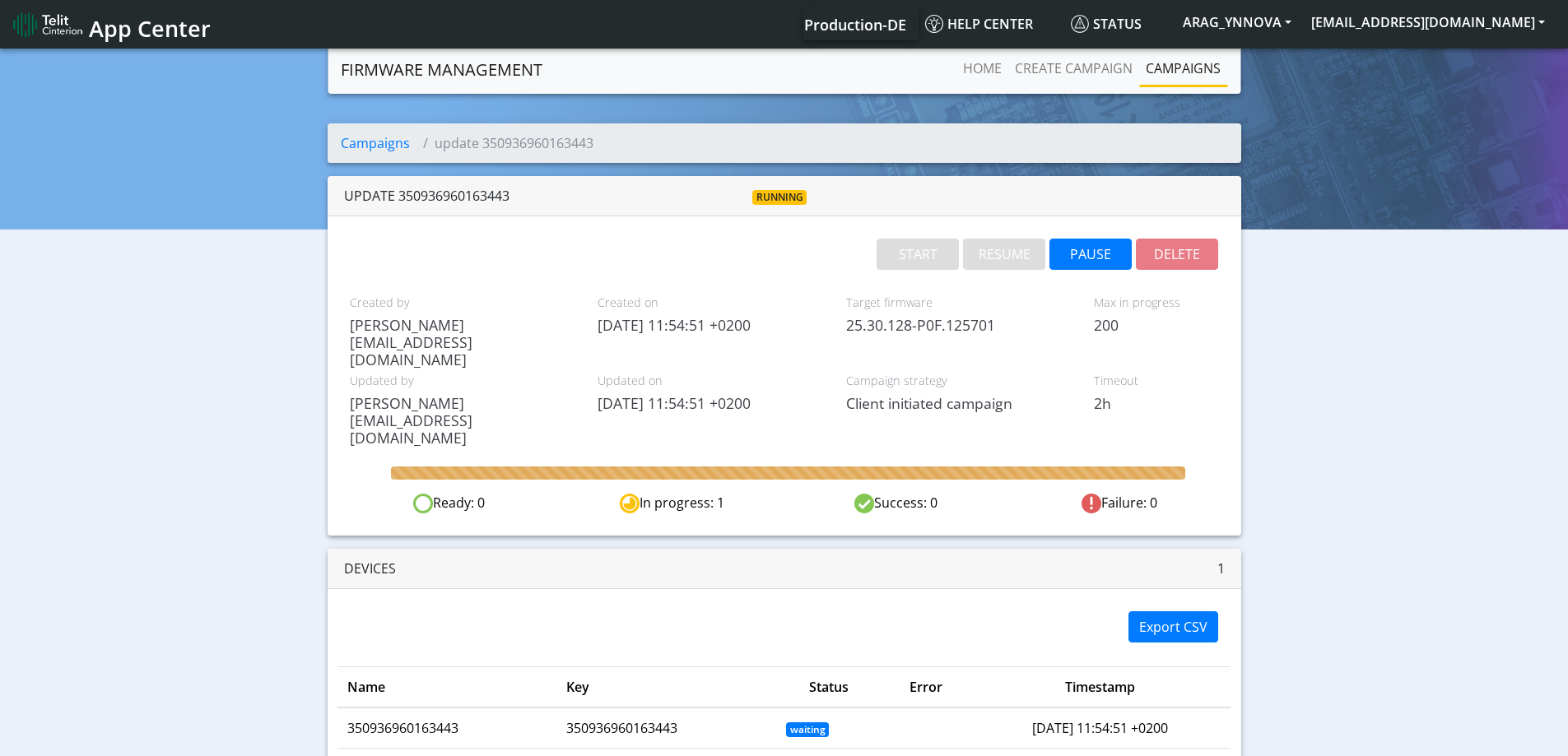
click at [782, 467] on div at bounding box center [788, 473] width 794 height 13
click at [456, 199] on div "update 350936960163443" at bounding box center [489, 195] width 290 height 19
click at [454, 139] on li "update 350936960163443" at bounding box center [502, 142] width 184 height 19
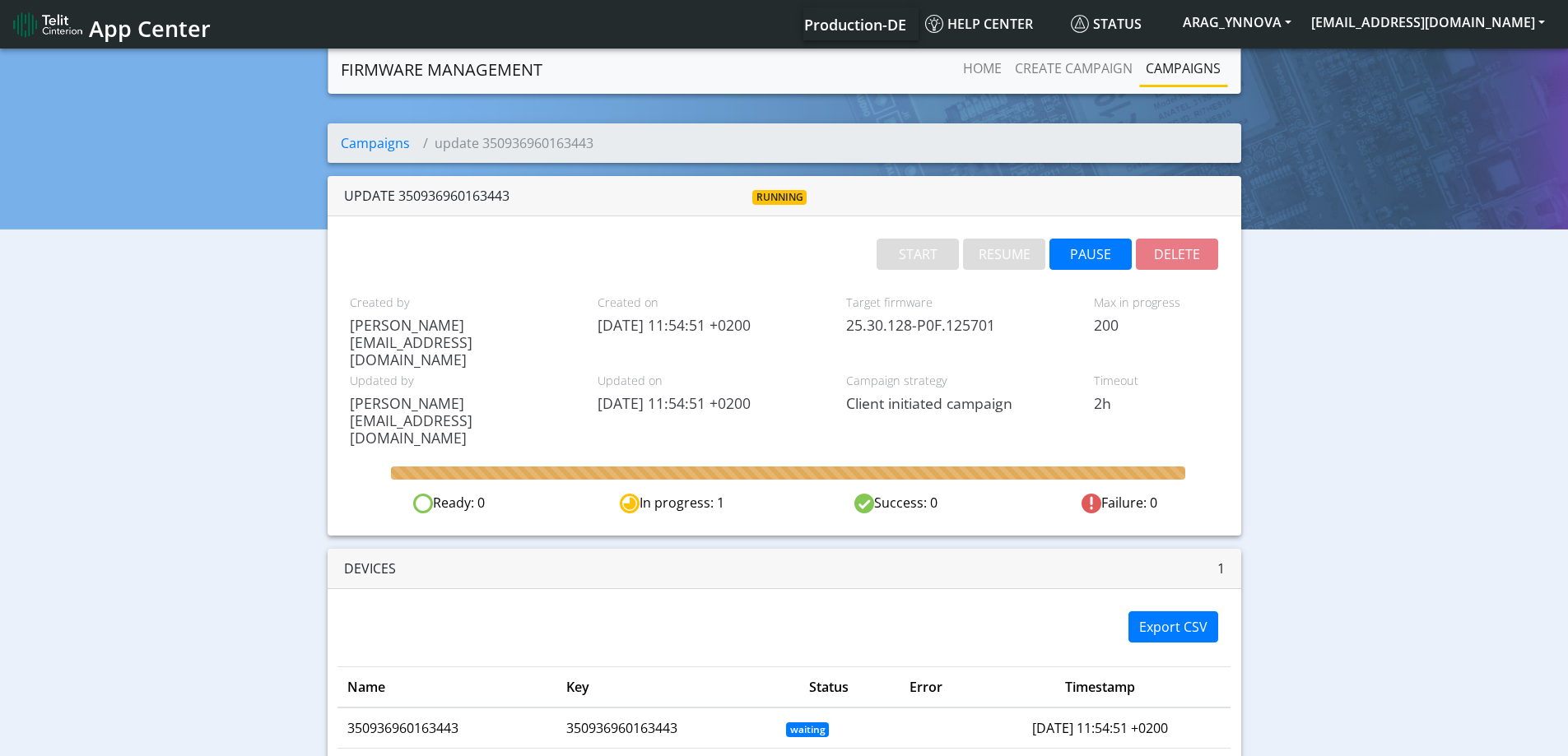
click at [446, 200] on div "update 350936960163443" at bounding box center [489, 195] width 290 height 19
click at [480, 186] on div "update 350936960163443 running" at bounding box center [785, 197] width 914 height 40
click at [701, 378] on div "START RESUME PAUSE DELETE Created by stefano.scrugli@telit.com Created on 2025-…" at bounding box center [785, 377] width 914 height 320
click at [714, 467] on div at bounding box center [788, 473] width 794 height 13
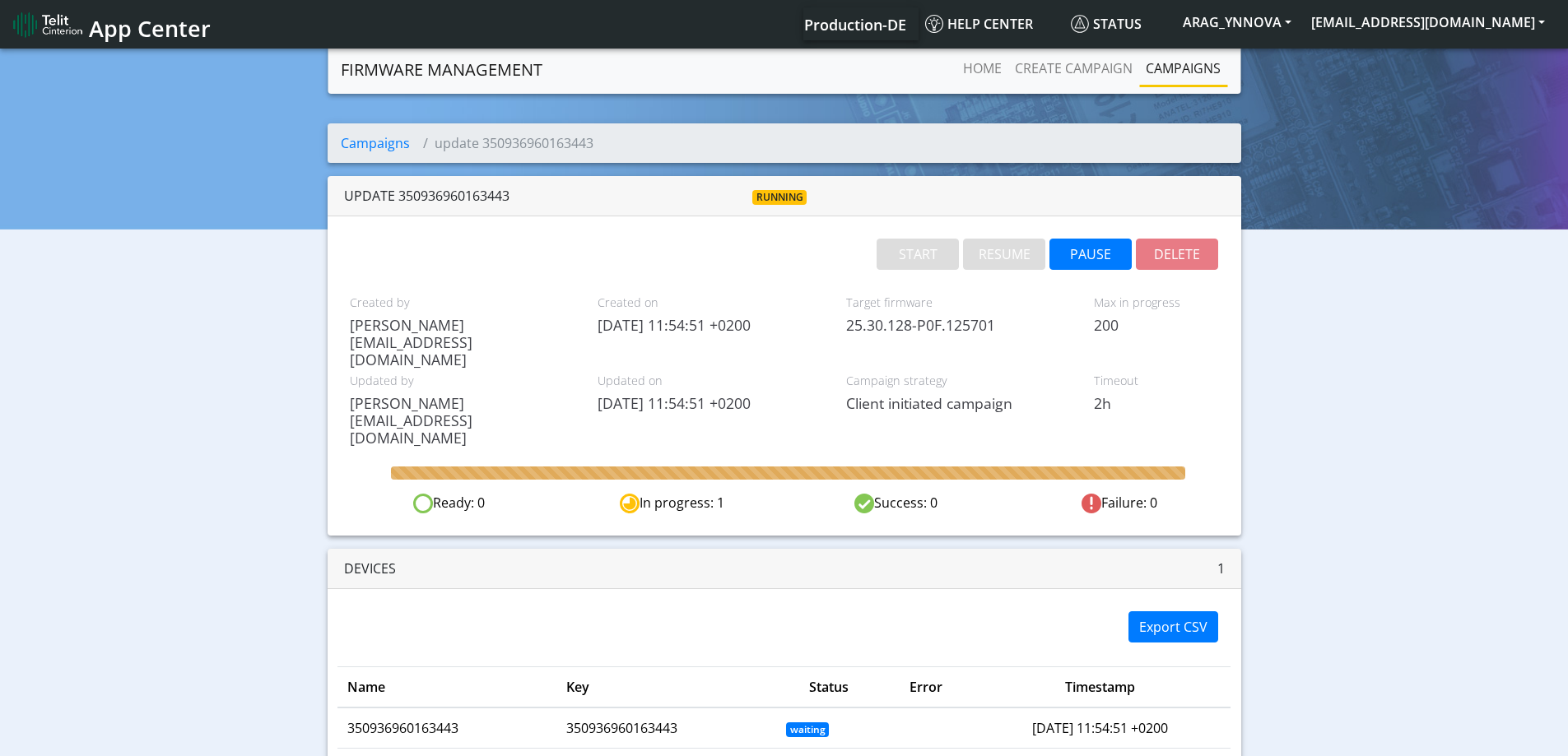
click at [722, 493] on div "In progress: 1" at bounding box center [672, 503] width 223 height 20
click at [734, 493] on div "In progress: 1" at bounding box center [672, 503] width 223 height 20
click at [678, 493] on div "In progress: 1" at bounding box center [672, 503] width 223 height 20
click at [706, 493] on div "In progress: 1" at bounding box center [672, 503] width 223 height 20
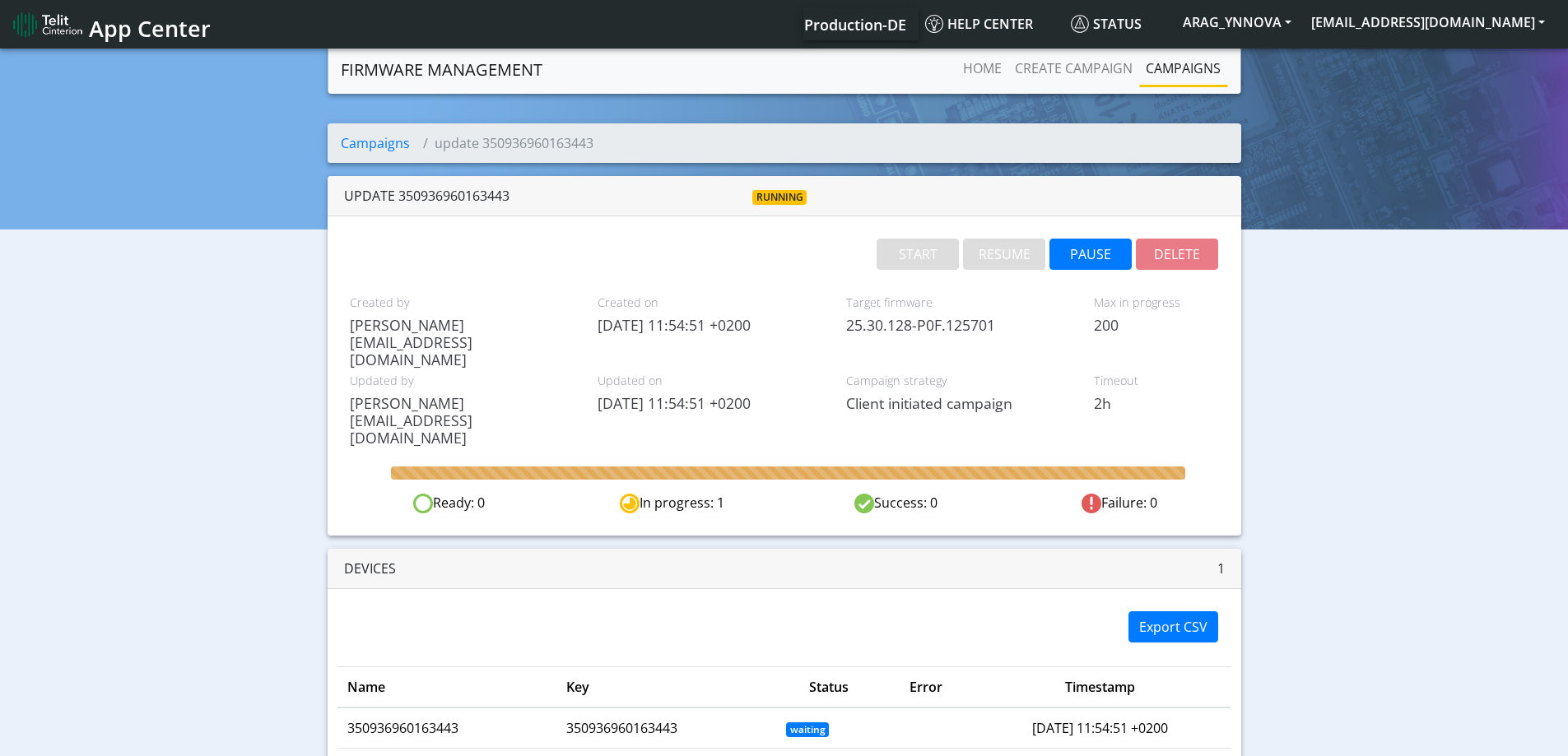
click at [144, 24] on span "App Center" at bounding box center [150, 28] width 122 height 30
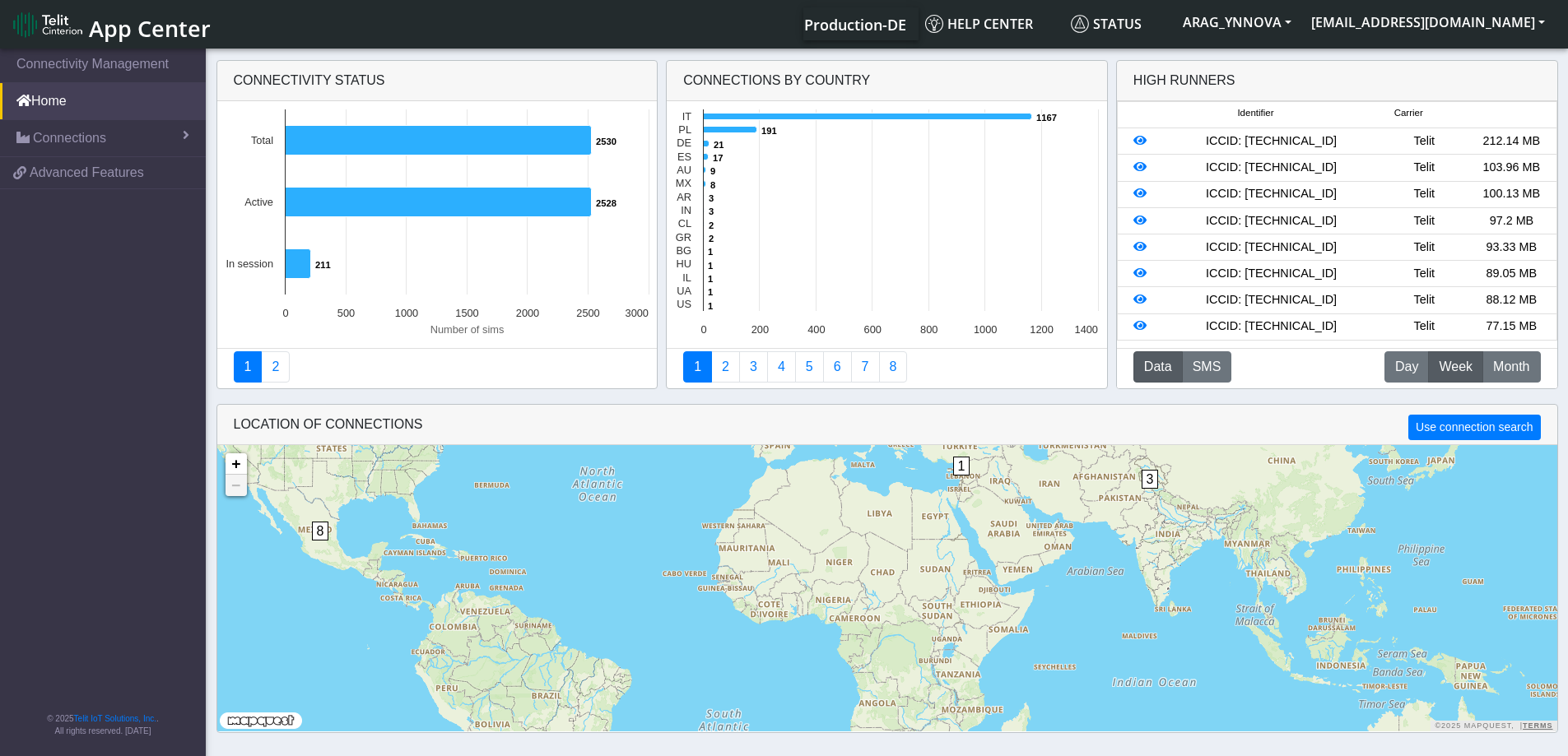
click at [1254, 161] on div "ICCID: [TECHNICAL_ID]" at bounding box center [1271, 168] width 218 height 18
click at [1135, 142] on icon at bounding box center [1140, 141] width 13 height 12
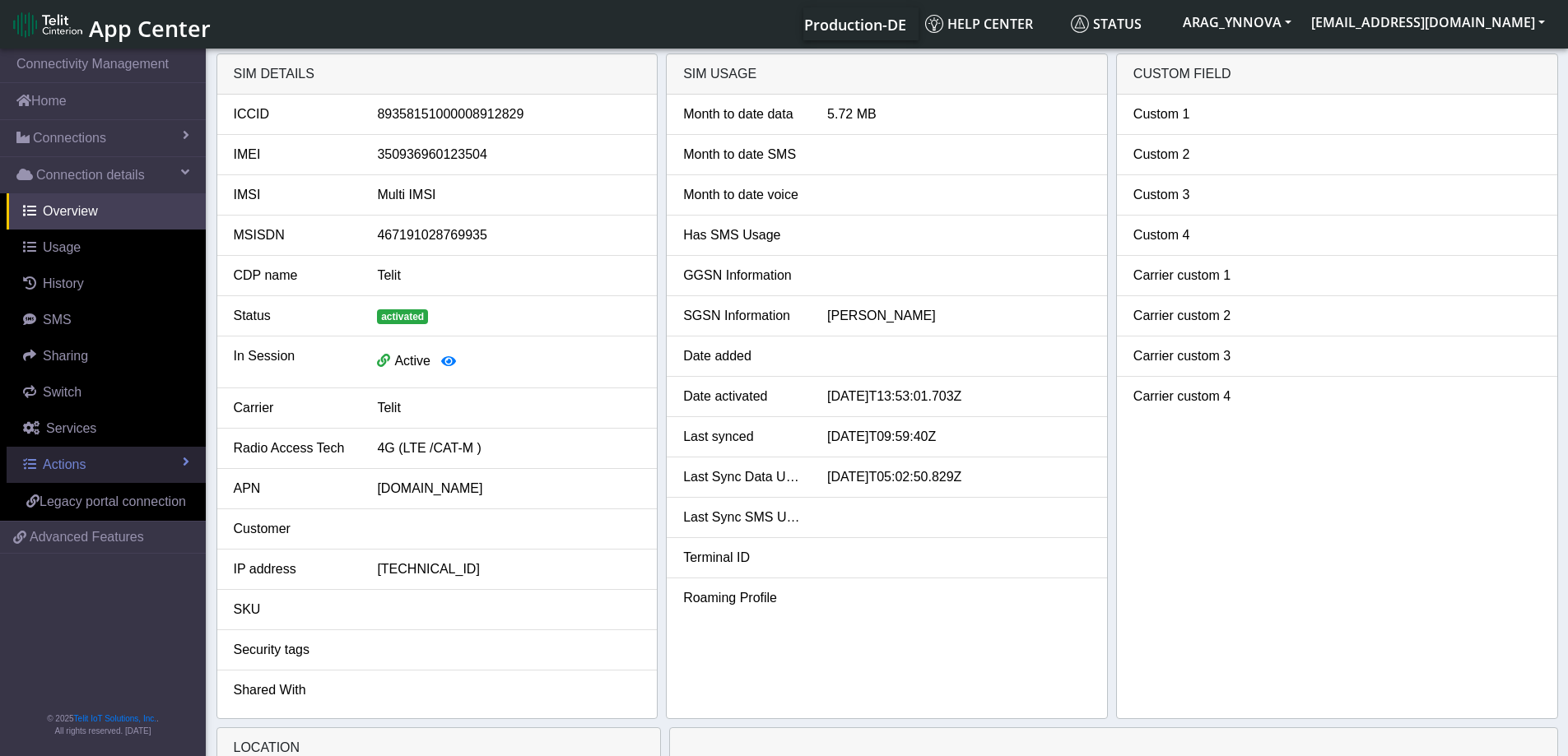
click at [182, 465] on link "Actions" at bounding box center [106, 464] width 199 height 36
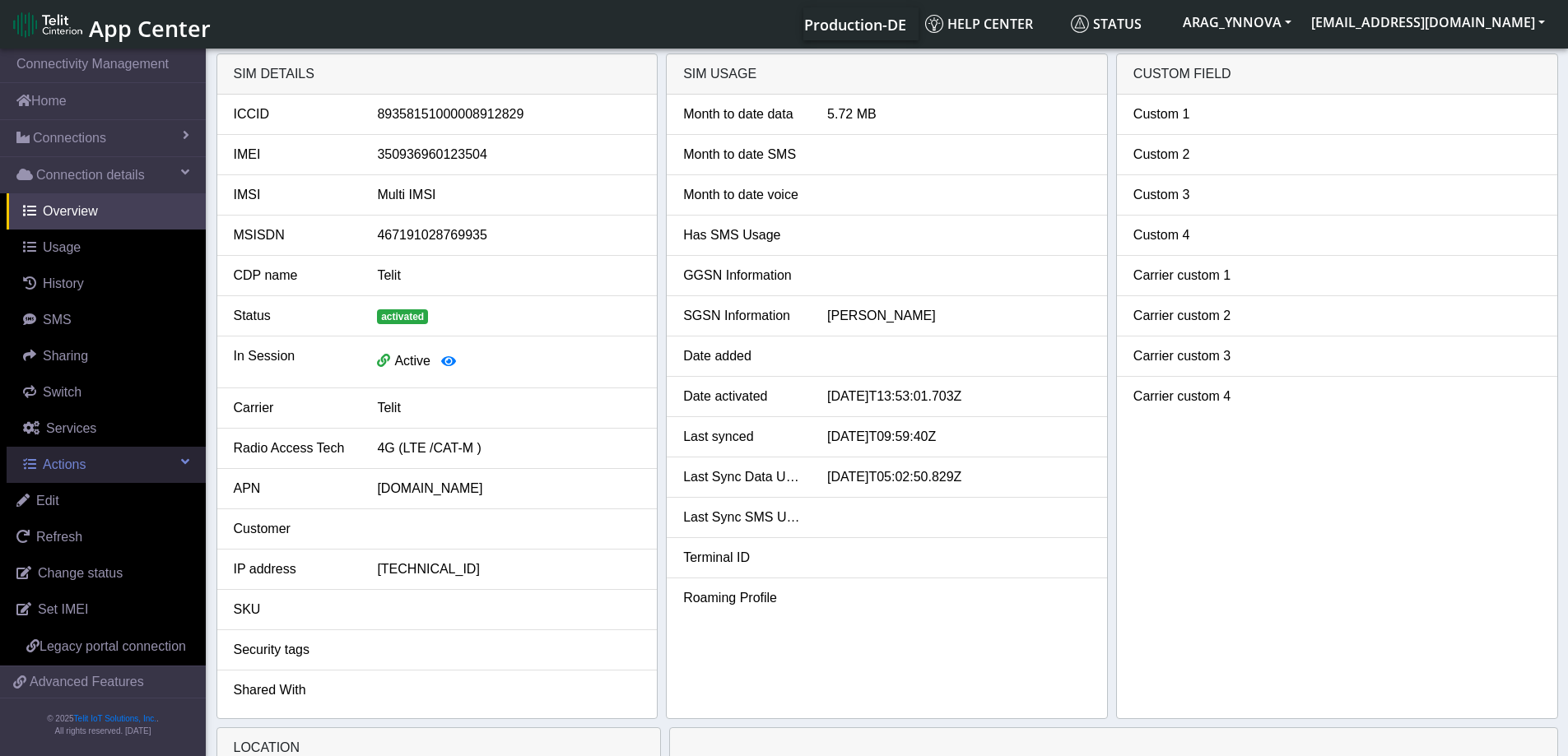
click at [182, 465] on span at bounding box center [185, 461] width 8 height 13
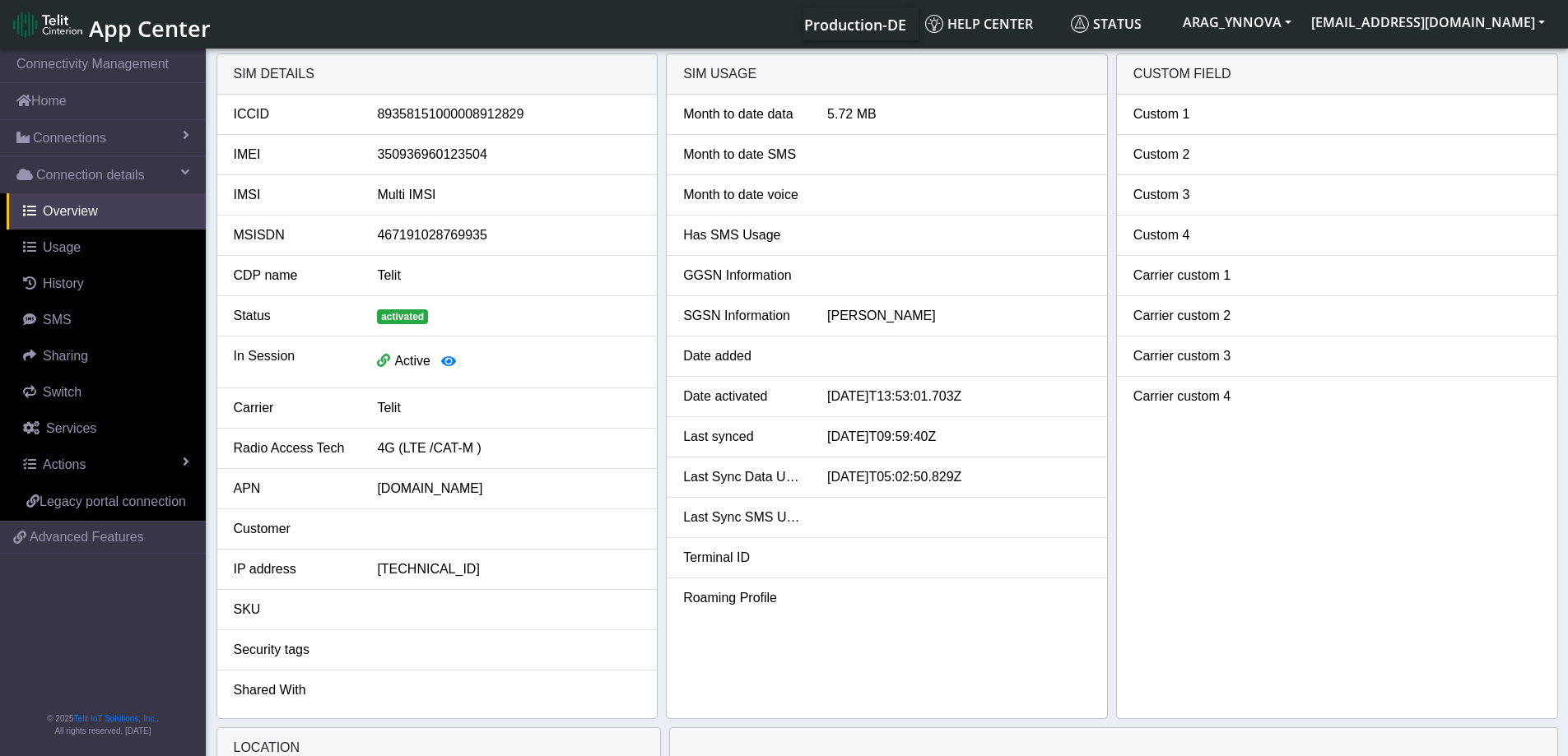
click at [107, 43] on span "App Center" at bounding box center [150, 28] width 122 height 30
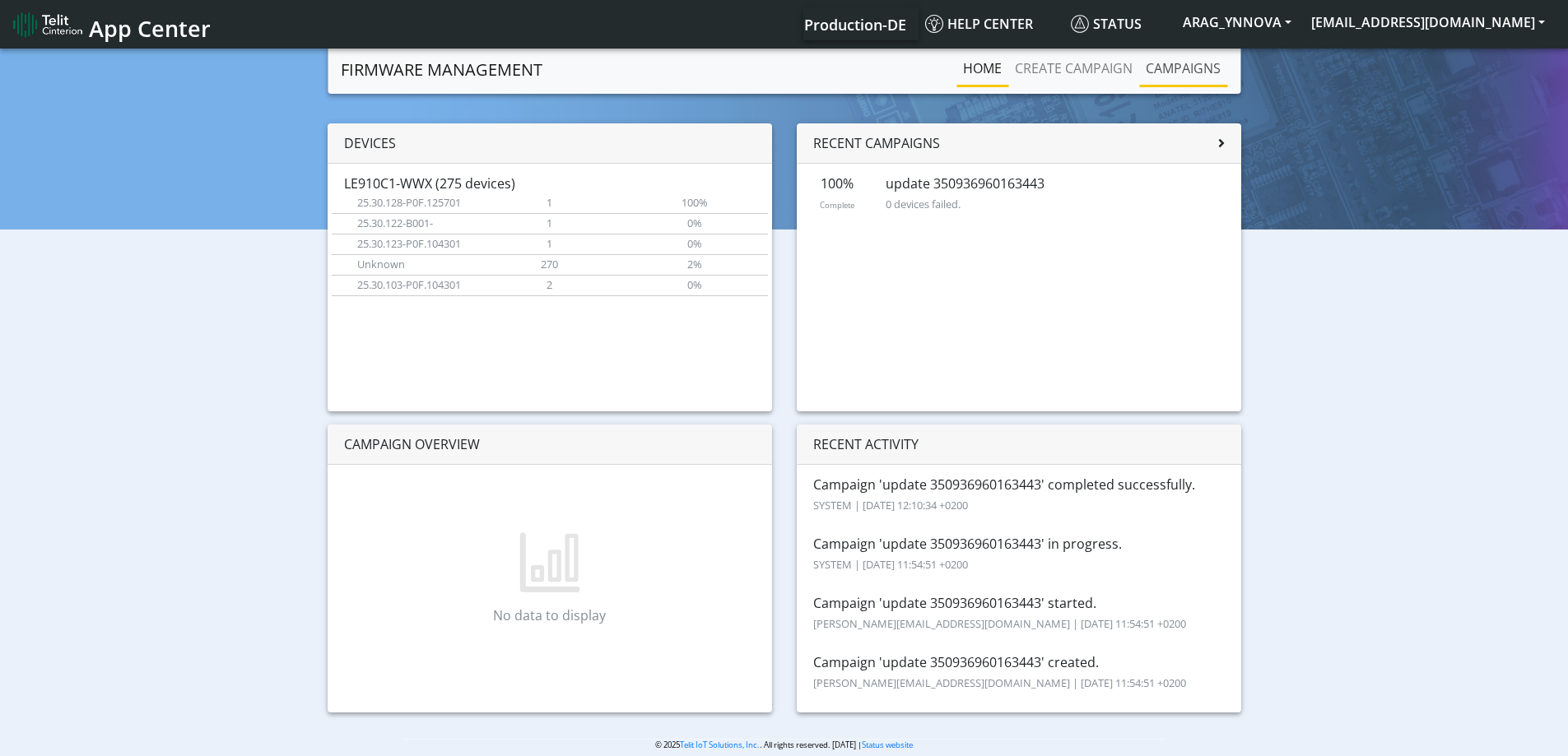
click at [1219, 64] on link "Campaigns" at bounding box center [1184, 68] width 88 height 33
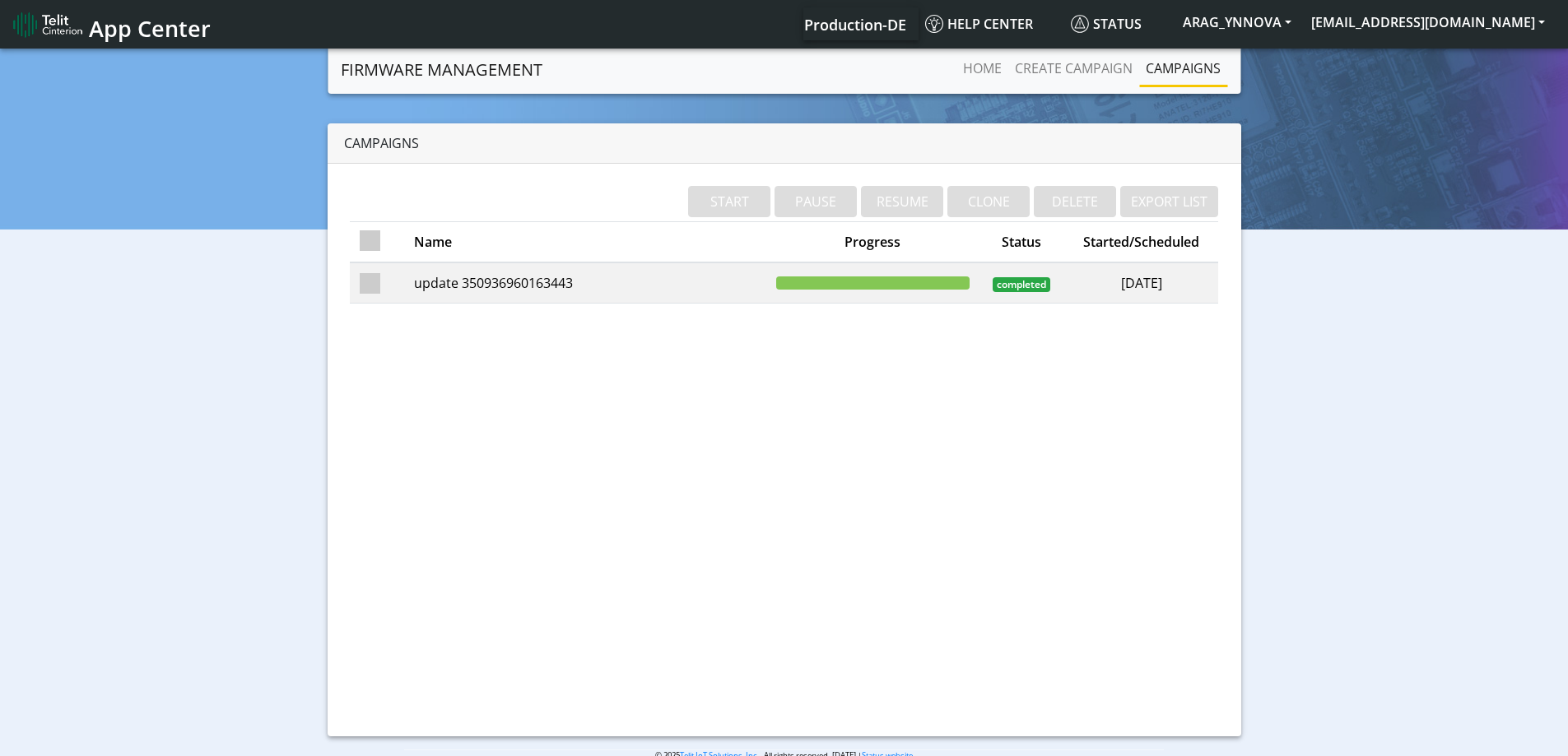
click at [505, 291] on td "update 350936960163443" at bounding box center [585, 283] width 362 height 41
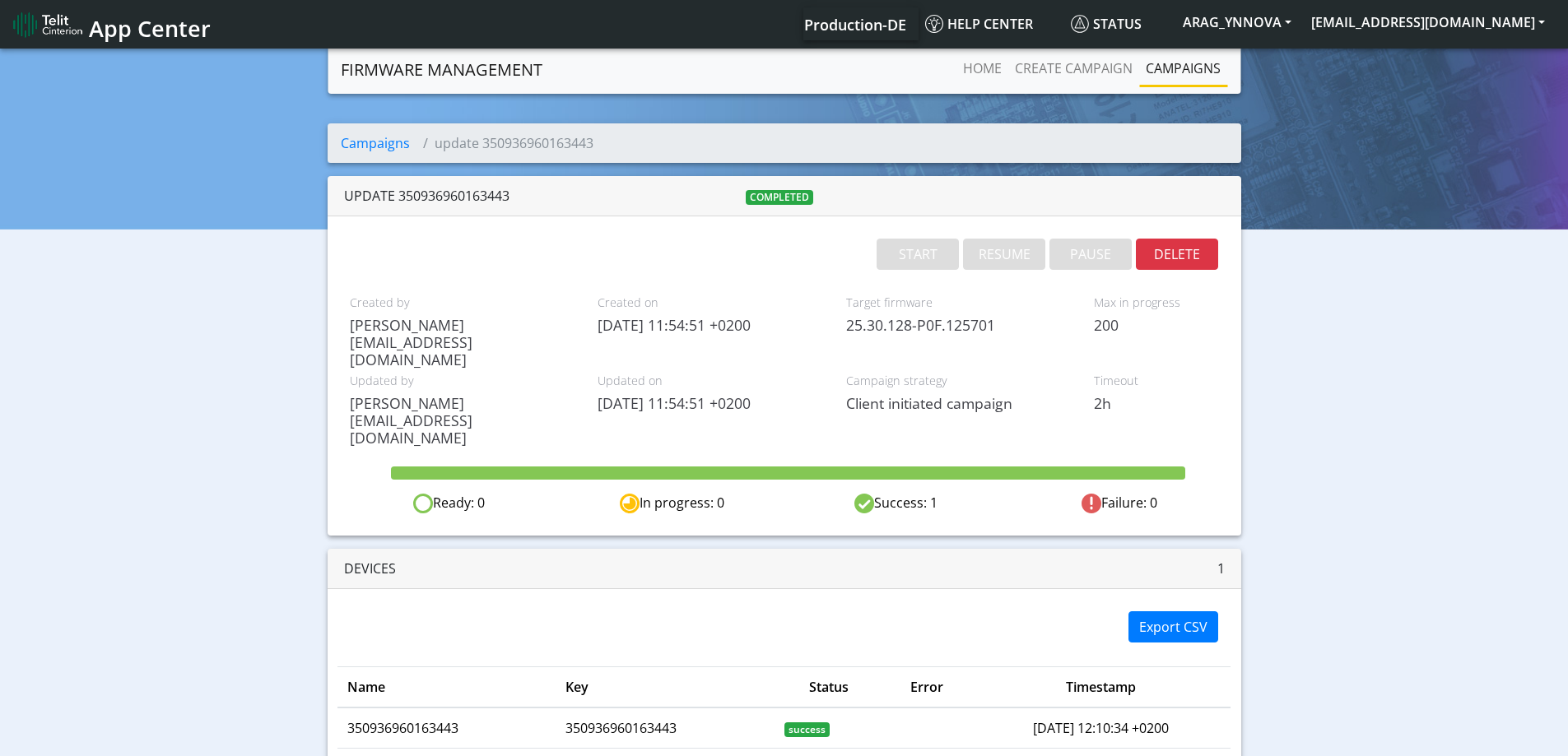
click at [1157, 65] on link "Campaigns" at bounding box center [1184, 68] width 88 height 33
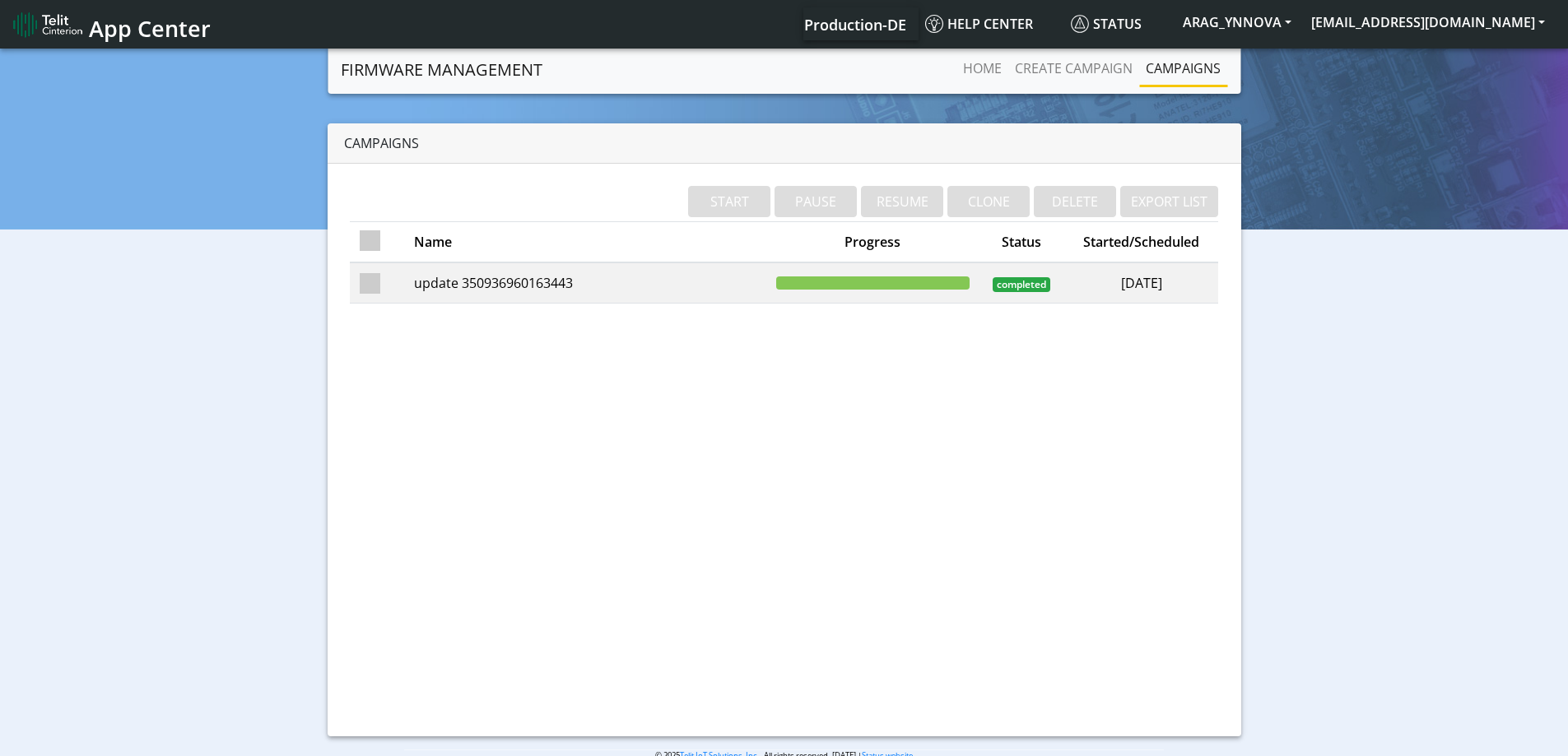
click at [525, 286] on td "update 350936960163443" at bounding box center [585, 283] width 362 height 41
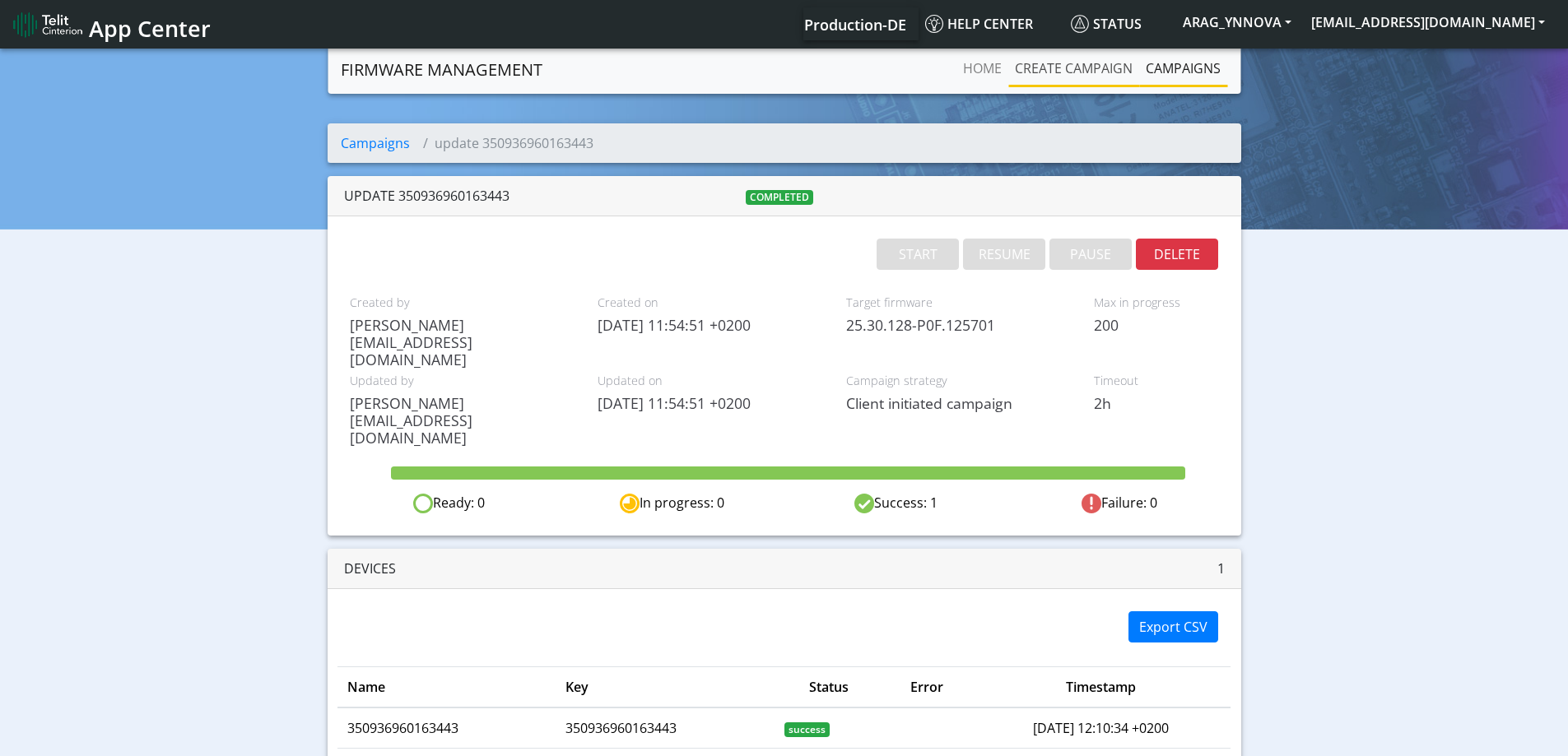
click at [1054, 73] on link "Create campaign" at bounding box center [1074, 68] width 131 height 33
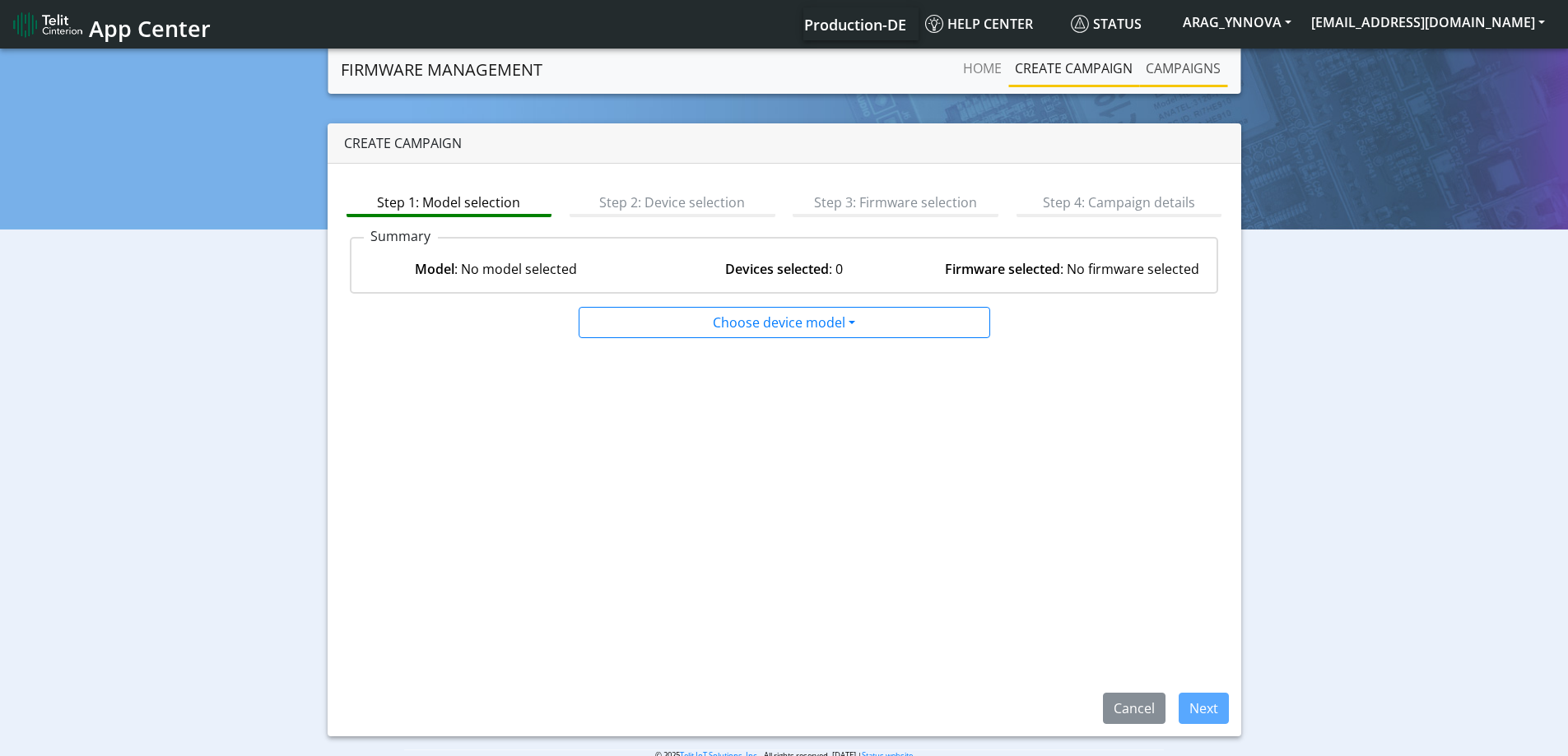
click at [1192, 68] on link "Campaigns" at bounding box center [1184, 68] width 88 height 33
